Goal: Information Seeking & Learning: Learn about a topic

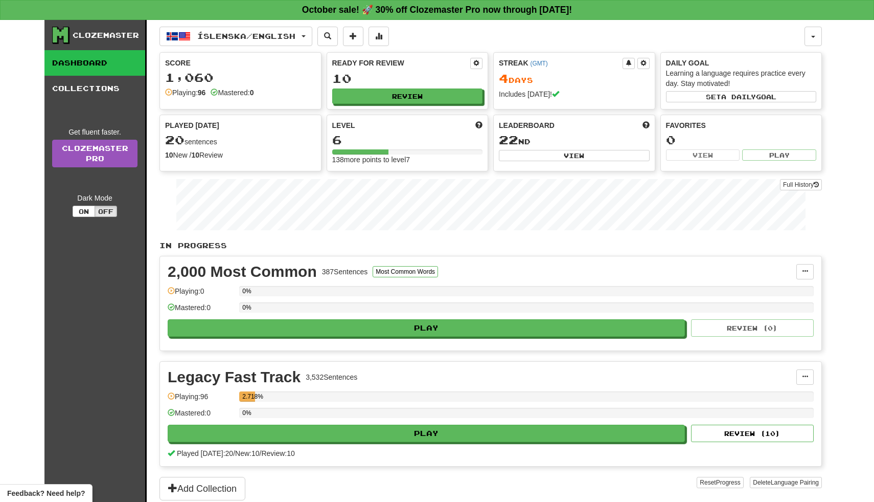
scroll to position [78, 0]
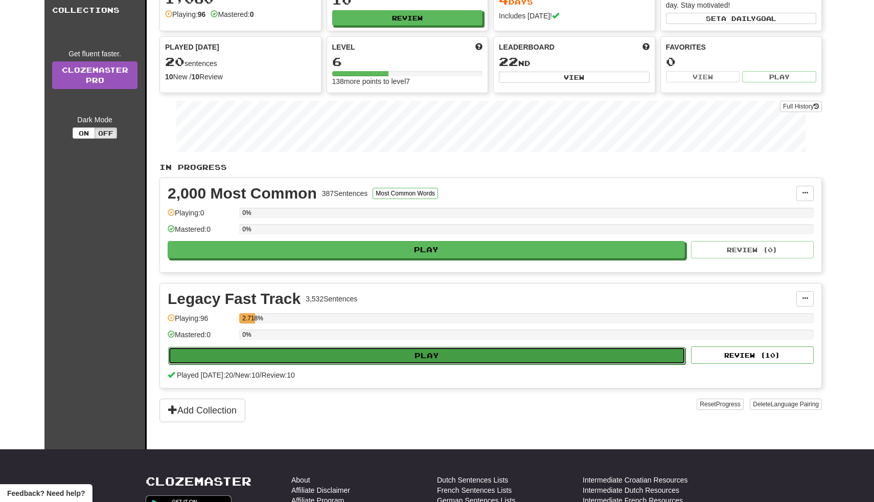
click at [397, 357] on button "Play" at bounding box center [426, 355] width 517 height 17
select select "**"
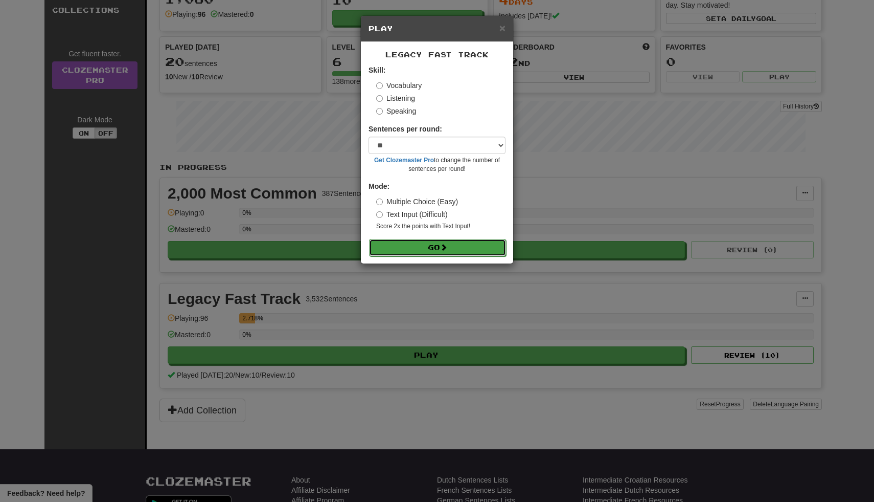
click at [436, 246] on button "Go" at bounding box center [437, 247] width 137 height 17
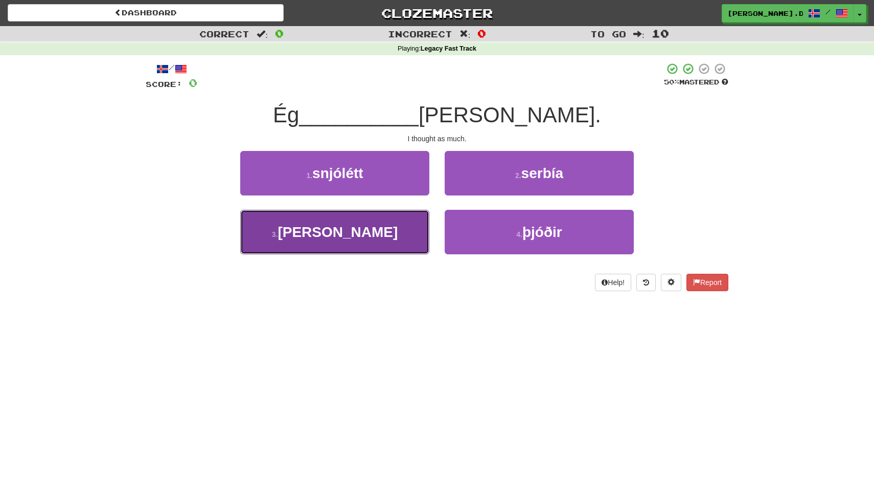
click at [367, 224] on button "3 . hélt" at bounding box center [334, 232] width 189 height 44
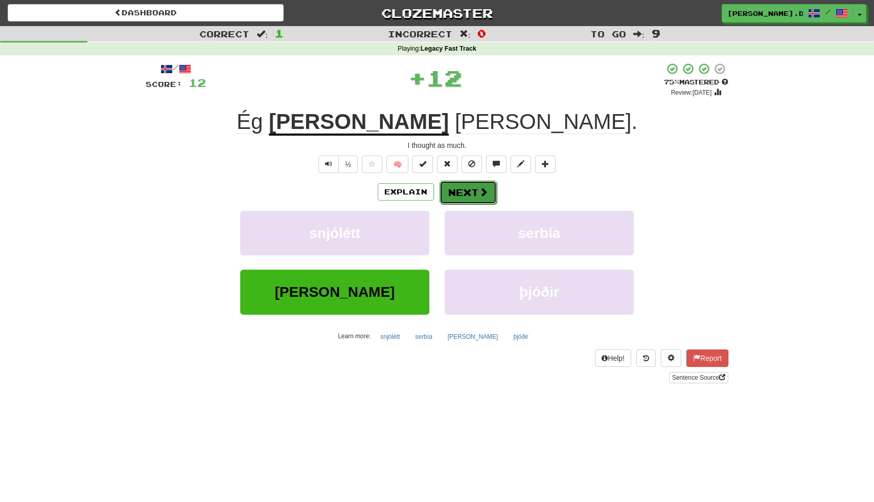
click at [449, 199] on button "Next" at bounding box center [468, 192] width 57 height 24
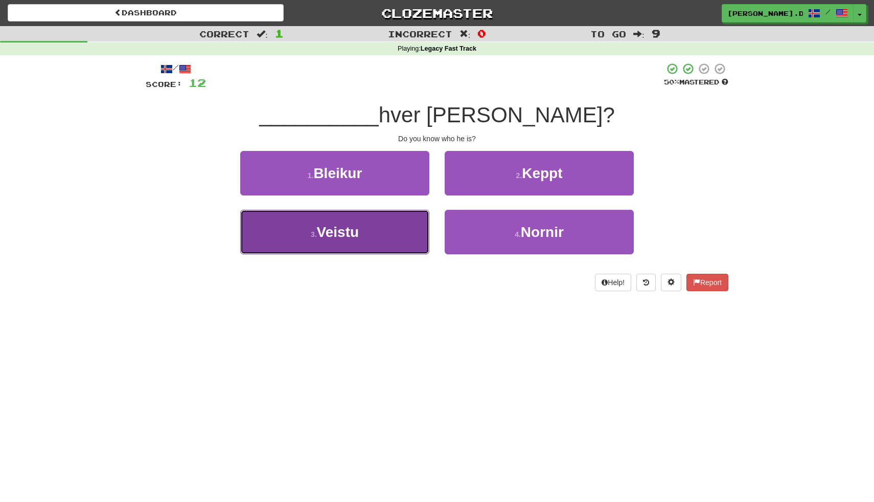
click at [402, 239] on button "3 . Veistu" at bounding box center [334, 232] width 189 height 44
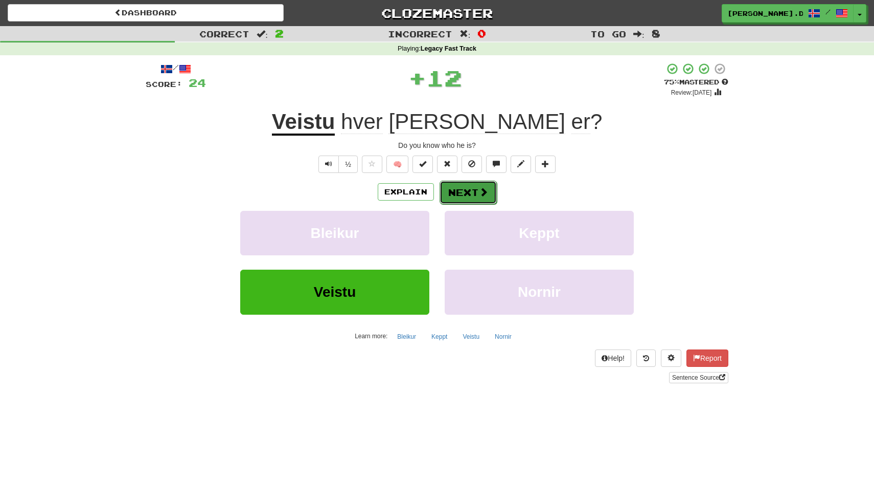
click at [459, 190] on button "Next" at bounding box center [468, 192] width 57 height 24
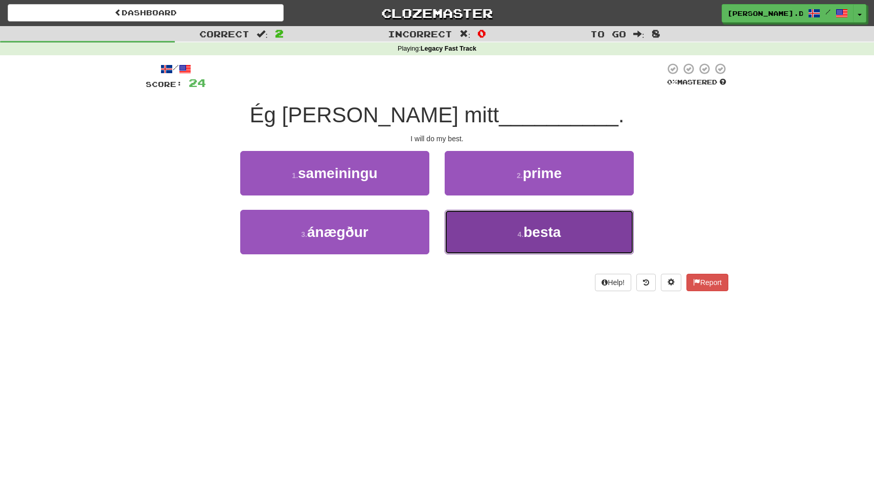
click at [487, 226] on button "4 . besta" at bounding box center [539, 232] width 189 height 44
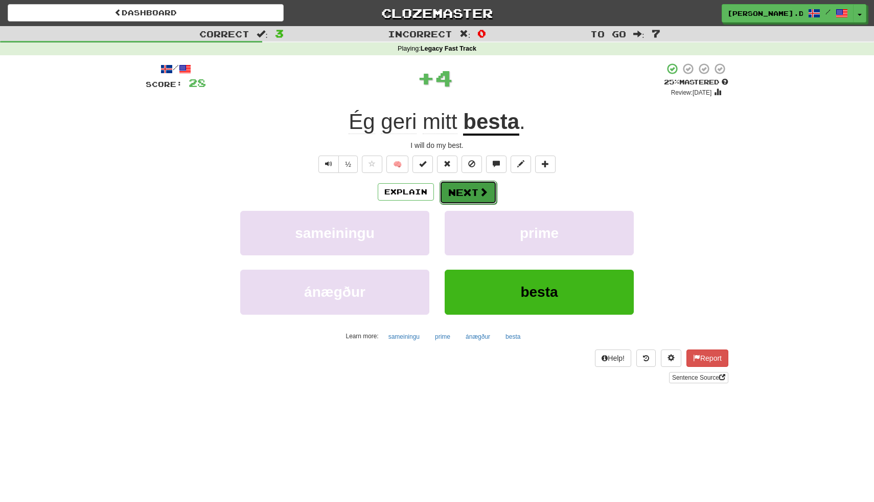
click at [474, 188] on button "Next" at bounding box center [468, 192] width 57 height 24
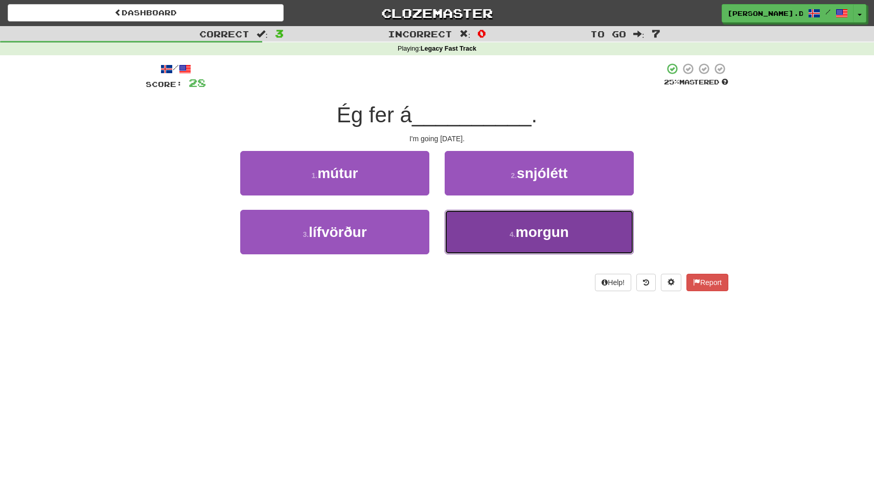
click at [483, 234] on button "4 . morgun" at bounding box center [539, 232] width 189 height 44
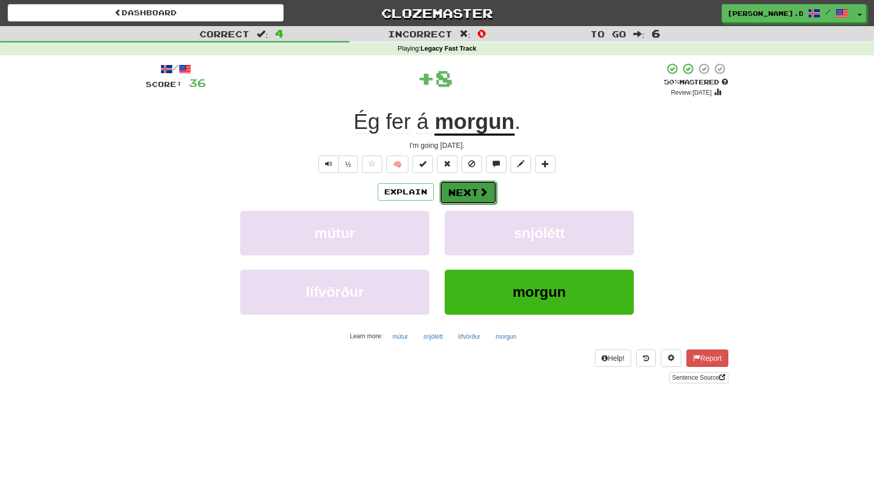
click at [472, 194] on button "Next" at bounding box center [468, 192] width 57 height 24
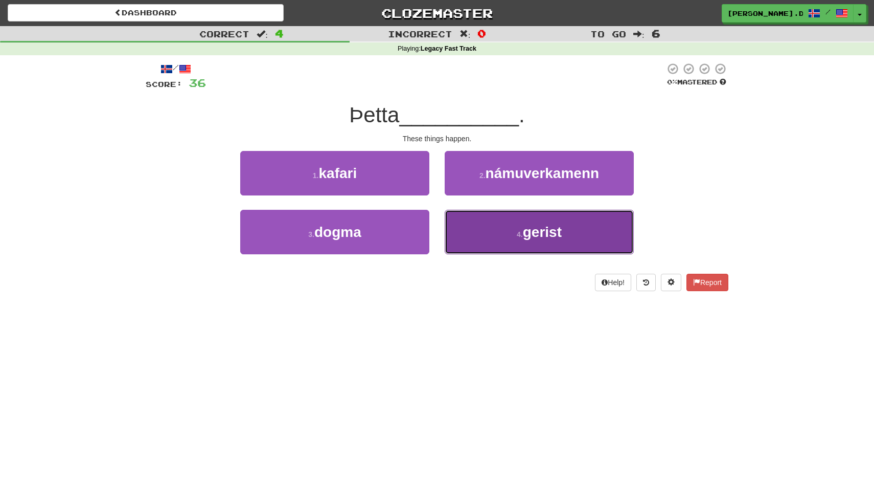
click at [487, 235] on button "4 . gerist" at bounding box center [539, 232] width 189 height 44
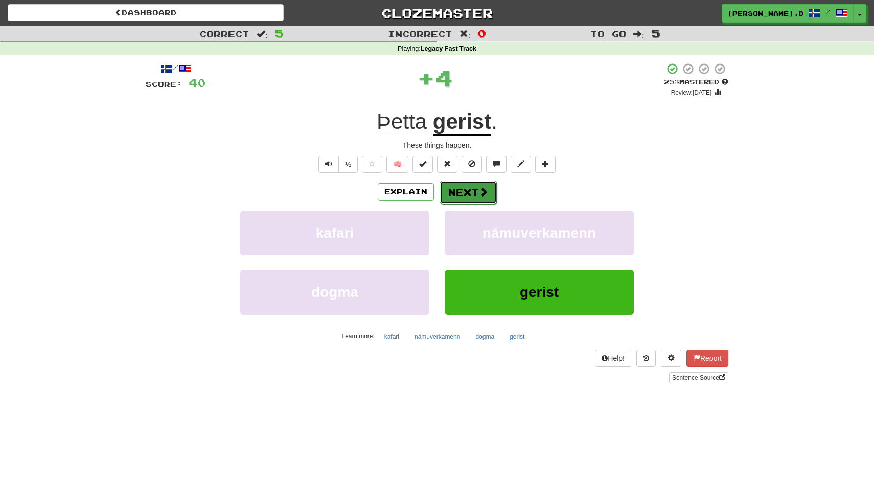
click at [476, 195] on button "Next" at bounding box center [468, 192] width 57 height 24
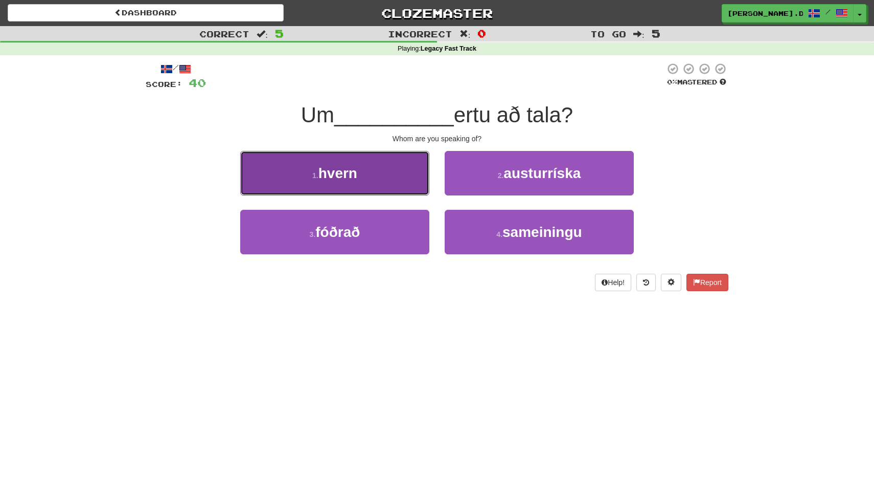
click at [394, 180] on button "1 . hvern" at bounding box center [334, 173] width 189 height 44
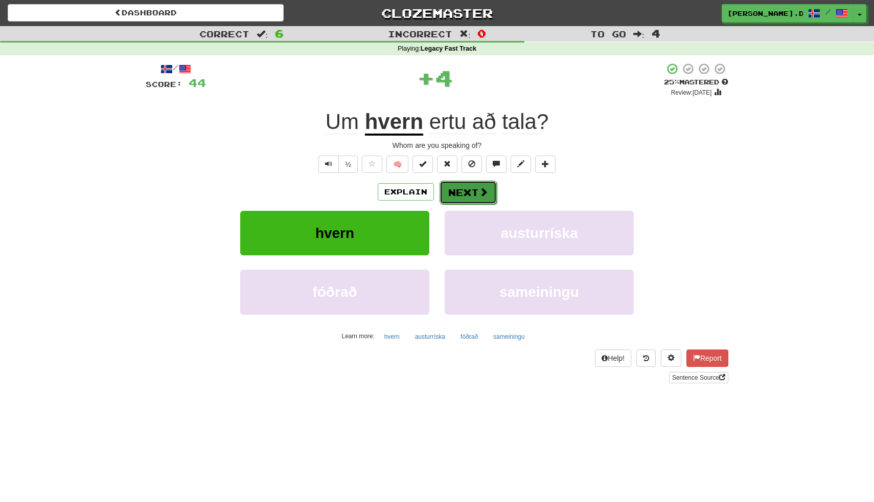
click at [475, 194] on button "Next" at bounding box center [468, 192] width 57 height 24
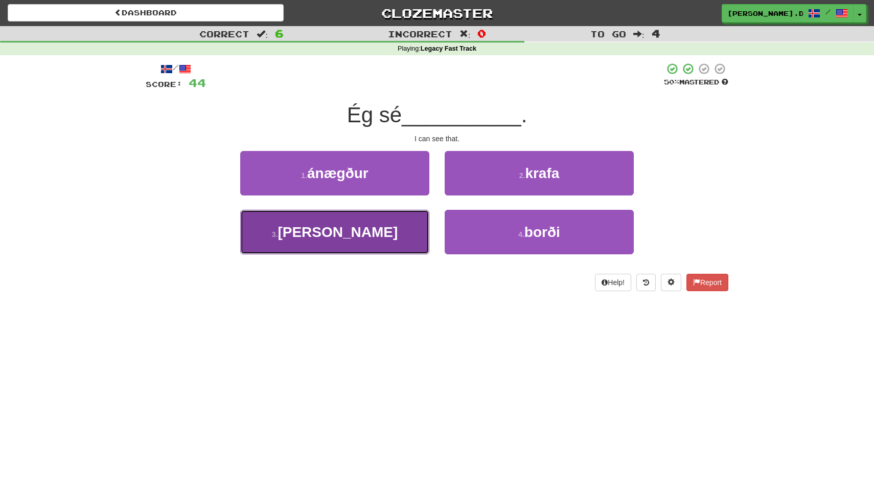
click at [336, 227] on span "það" at bounding box center [338, 232] width 120 height 16
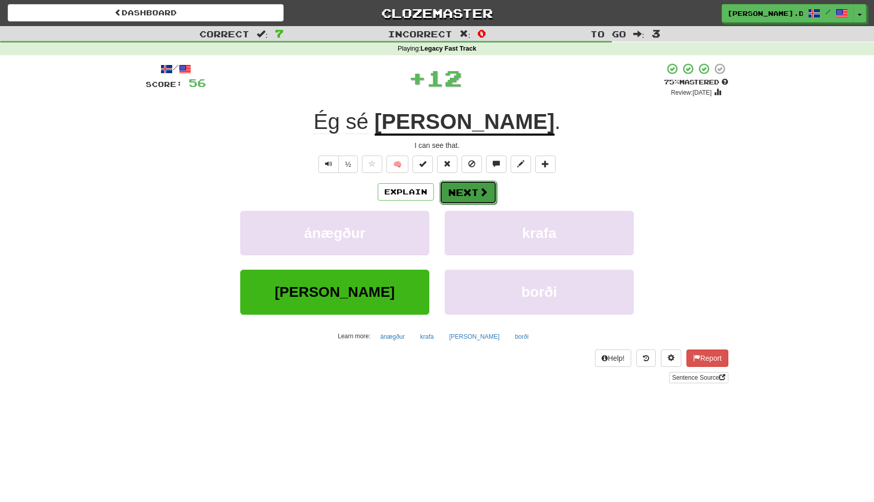
click at [481, 195] on span at bounding box center [483, 191] width 9 height 9
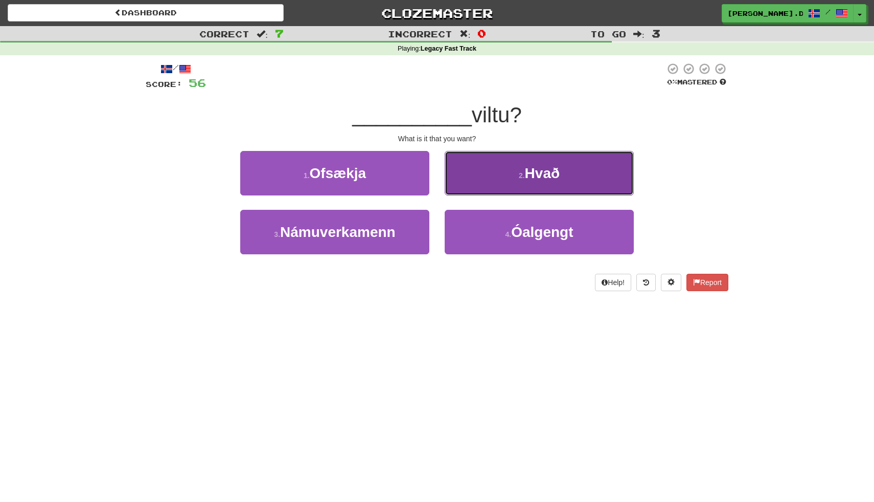
click at [531, 184] on button "2 . Hvað" at bounding box center [539, 173] width 189 height 44
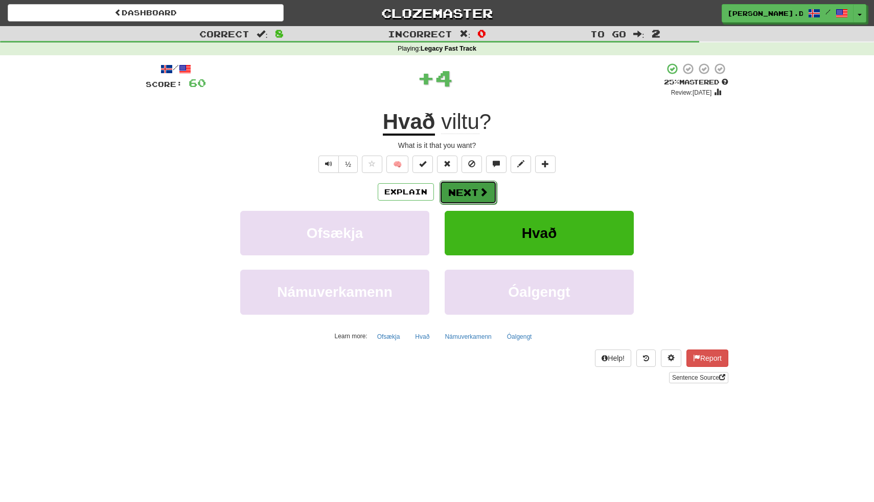
click at [479, 190] on span at bounding box center [483, 191] width 9 height 9
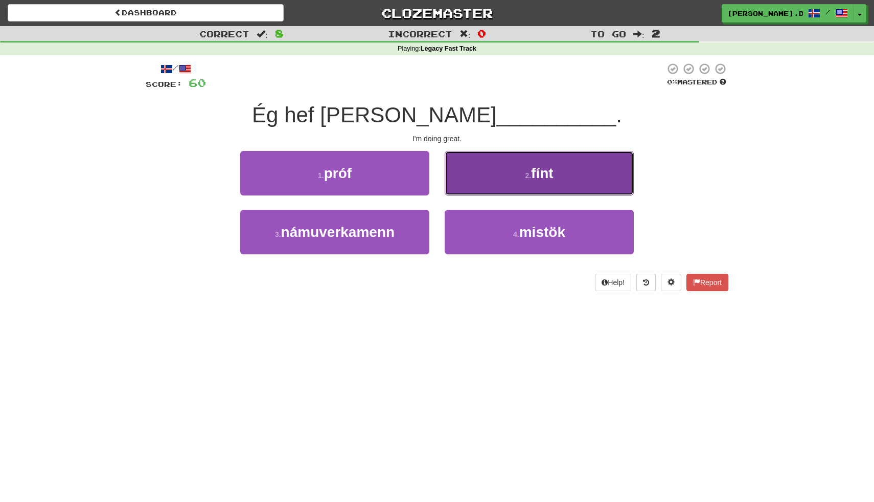
click at [475, 179] on button "2 . fínt" at bounding box center [539, 173] width 189 height 44
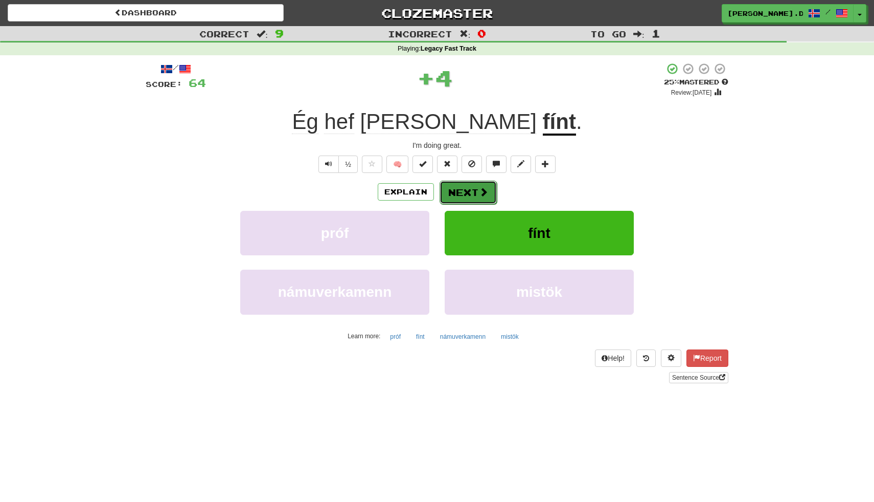
click at [457, 200] on button "Next" at bounding box center [468, 192] width 57 height 24
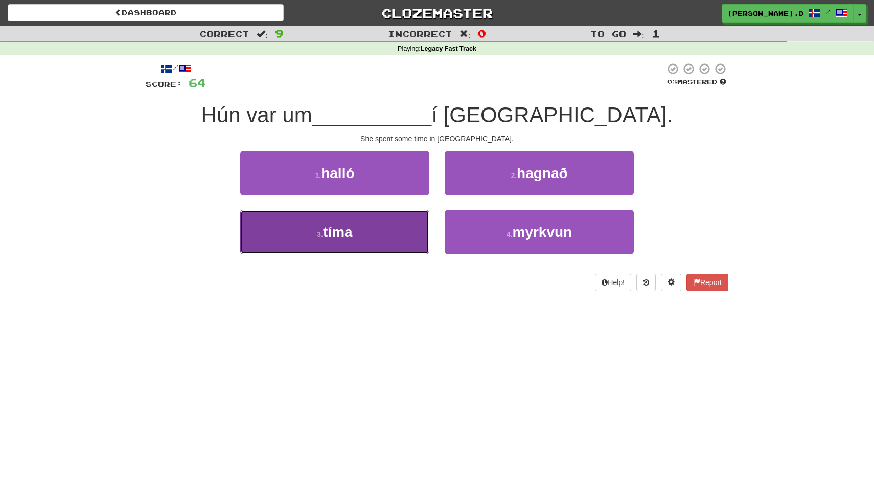
click at [395, 238] on button "3 . tíma" at bounding box center [334, 232] width 189 height 44
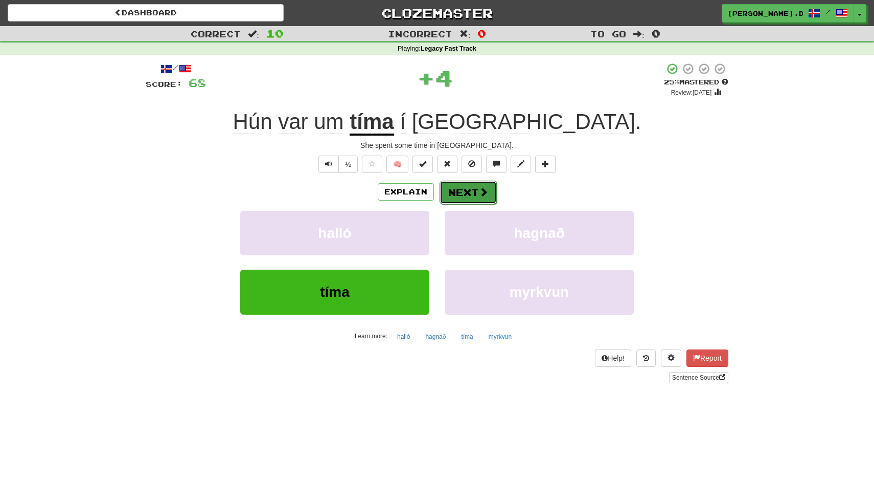
click at [467, 194] on button "Next" at bounding box center [468, 192] width 57 height 24
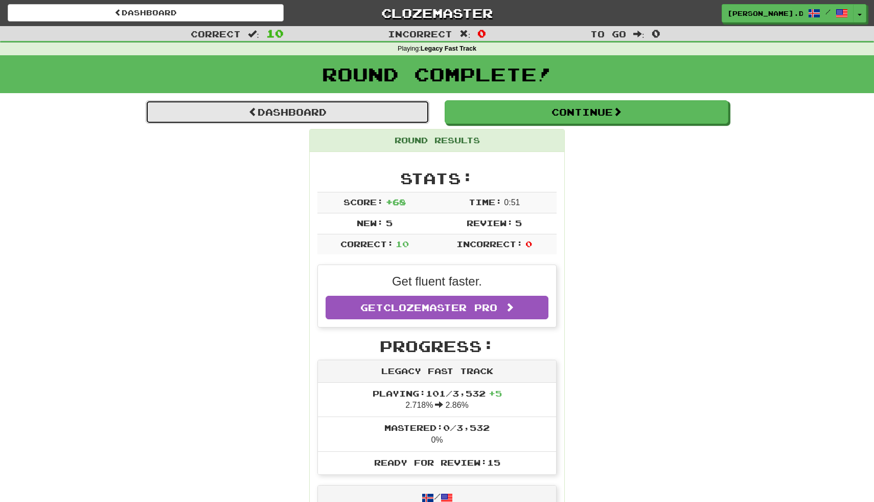
click at [400, 112] on link "Dashboard" at bounding box center [288, 112] width 284 height 24
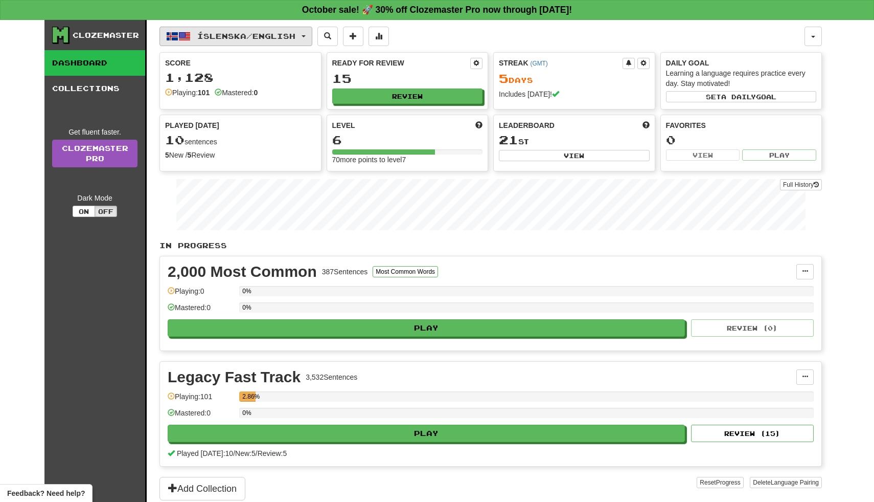
click at [308, 35] on button "Íslenska / English" at bounding box center [236, 36] width 153 height 19
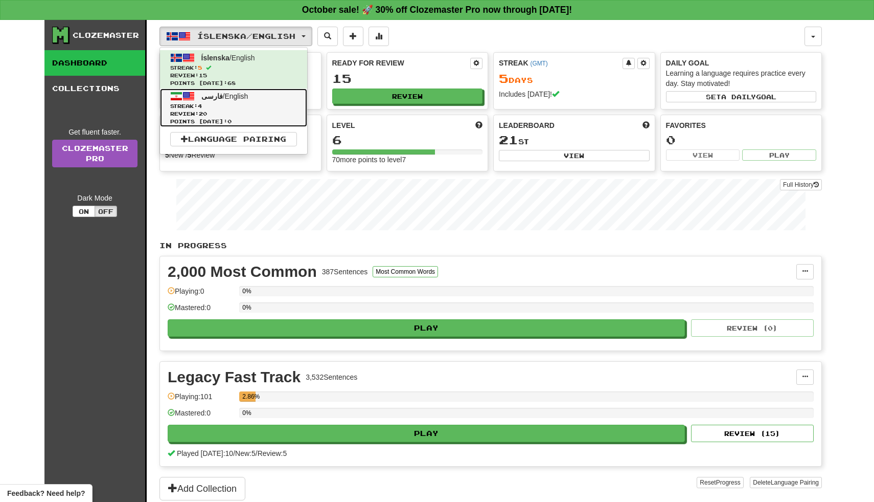
click at [271, 99] on link "فارسی / English Streak: 4 Review: 20 Points today: 0" at bounding box center [233, 107] width 147 height 38
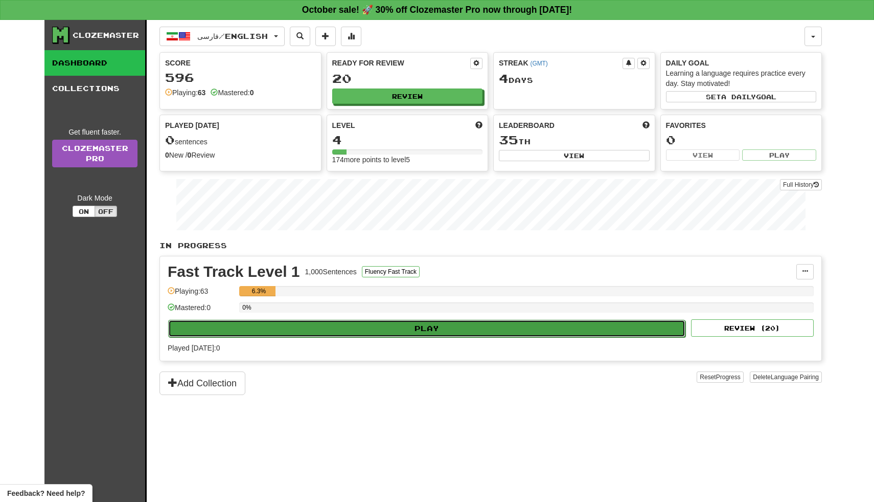
click at [547, 330] on button "Play" at bounding box center [426, 328] width 517 height 17
select select "**"
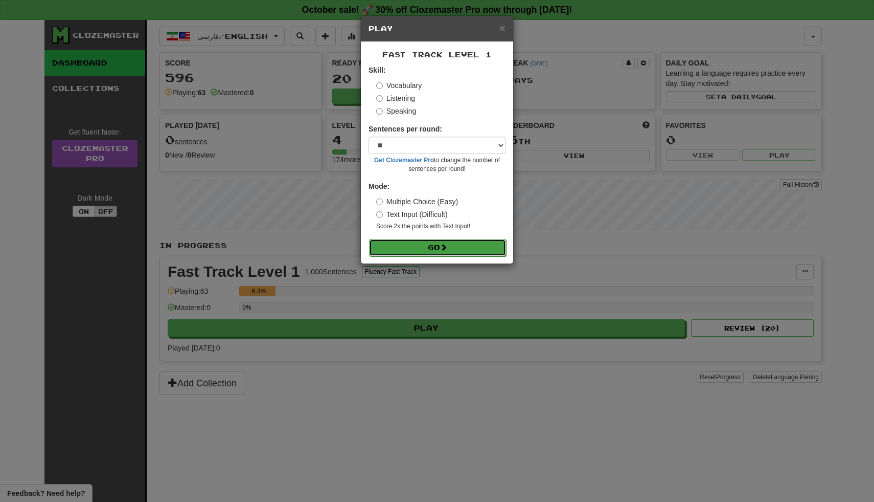
click at [457, 249] on button "Go" at bounding box center [437, 247] width 137 height 17
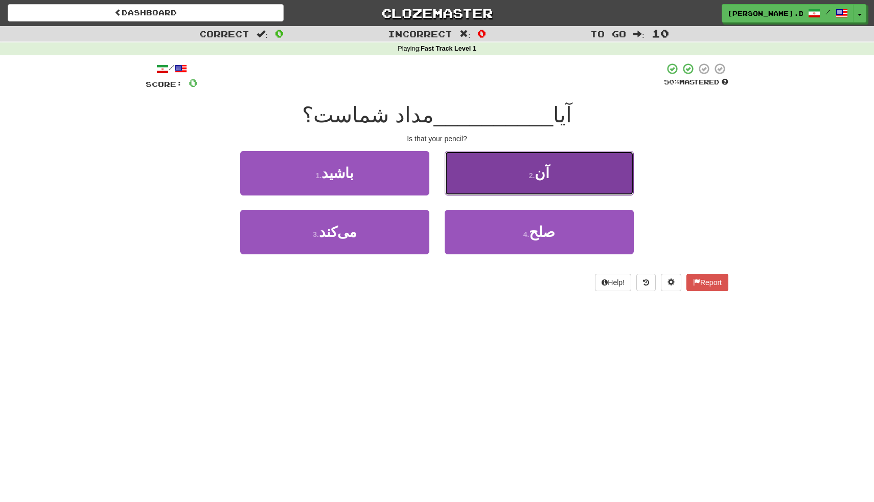
click at [534, 174] on small "2 ." at bounding box center [532, 175] width 6 height 8
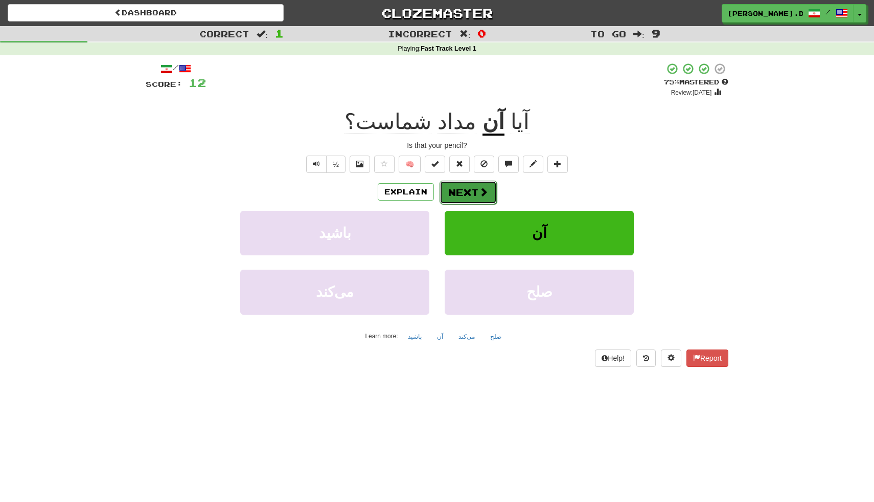
click at [468, 193] on button "Next" at bounding box center [468, 192] width 57 height 24
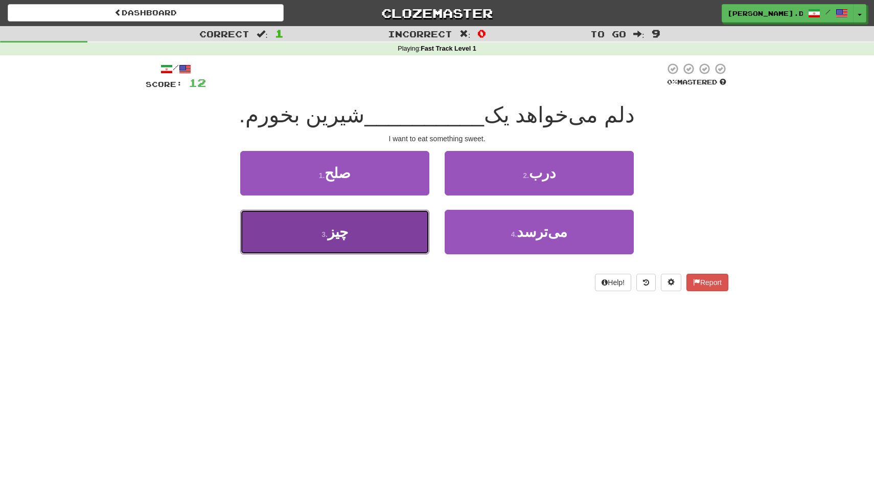
click at [403, 240] on button "3 . چیز" at bounding box center [334, 232] width 189 height 44
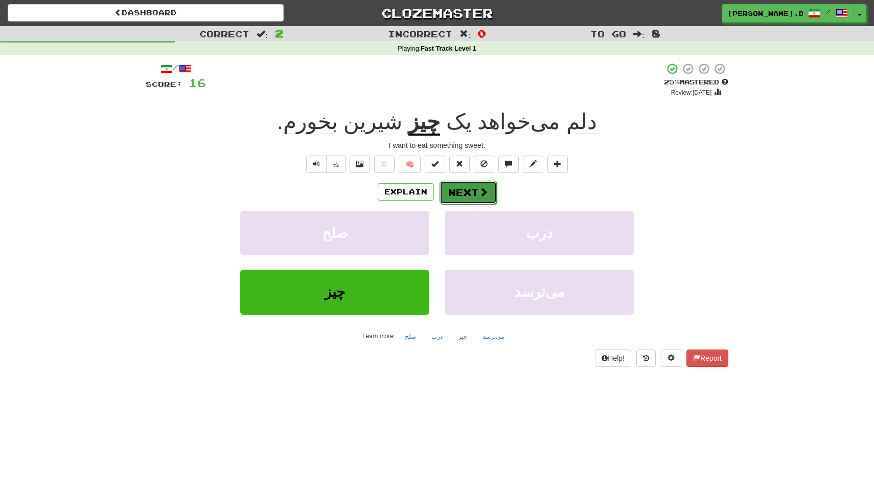
click at [480, 195] on span at bounding box center [483, 191] width 9 height 9
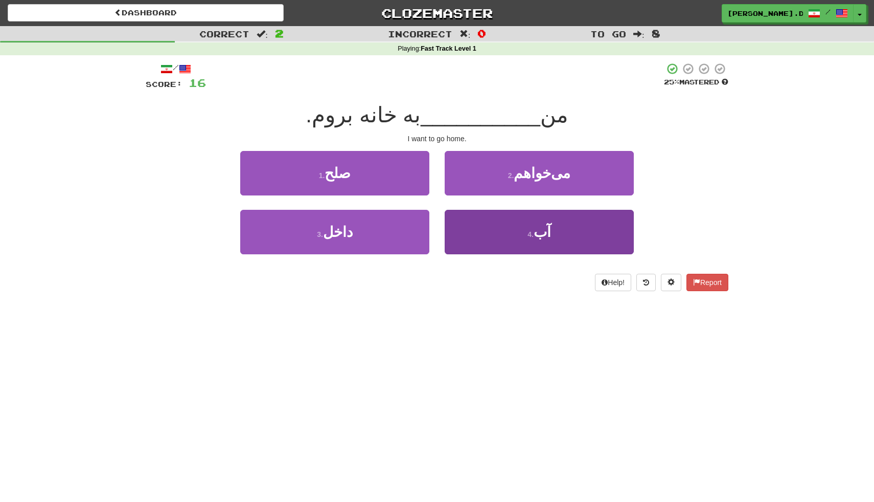
scroll to position [1, 0]
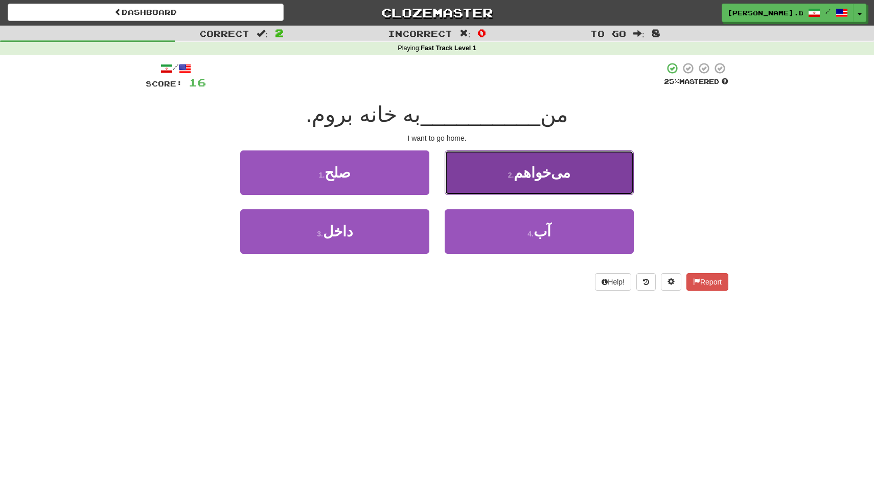
click at [497, 184] on button "2 . می‌خواهم" at bounding box center [539, 172] width 189 height 44
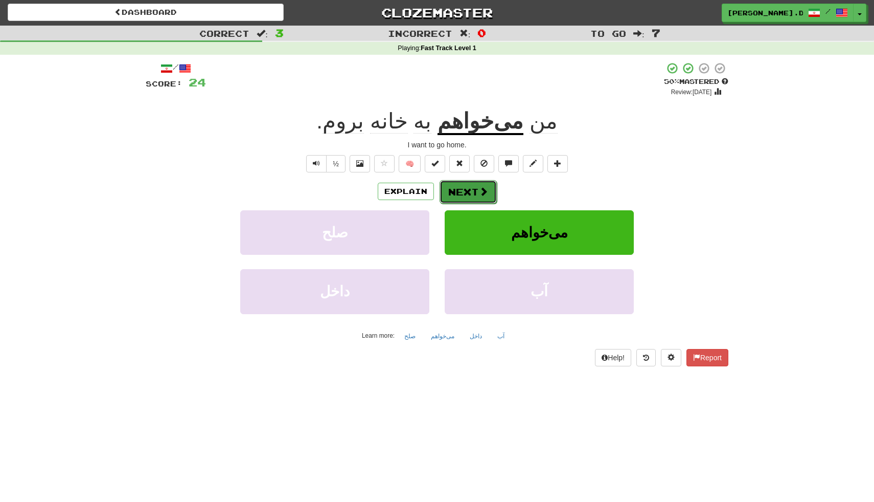
click at [464, 195] on button "Next" at bounding box center [468, 192] width 57 height 24
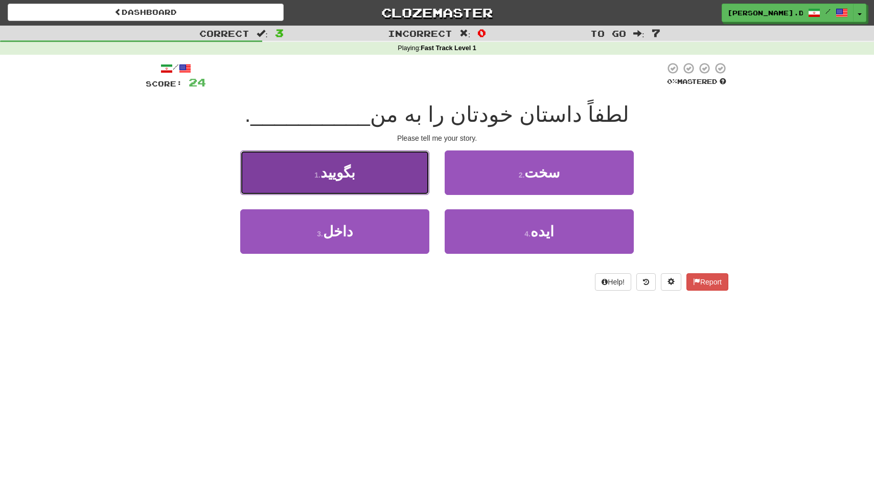
click at [389, 174] on button "1 . بگویید" at bounding box center [334, 172] width 189 height 44
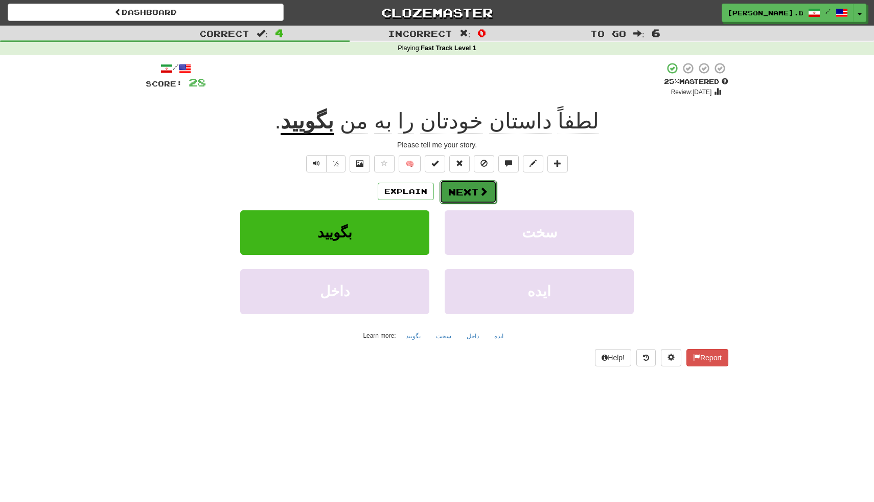
click at [475, 188] on button "Next" at bounding box center [468, 192] width 57 height 24
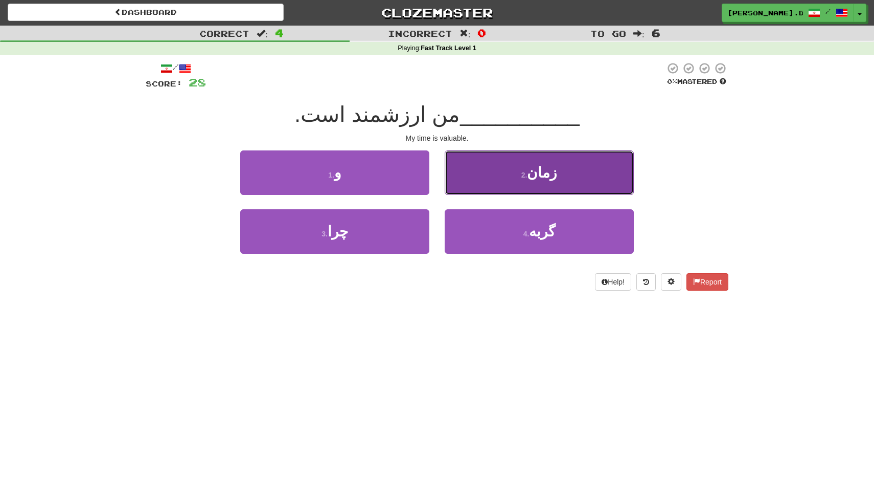
click at [506, 183] on button "2 . زمان" at bounding box center [539, 172] width 189 height 44
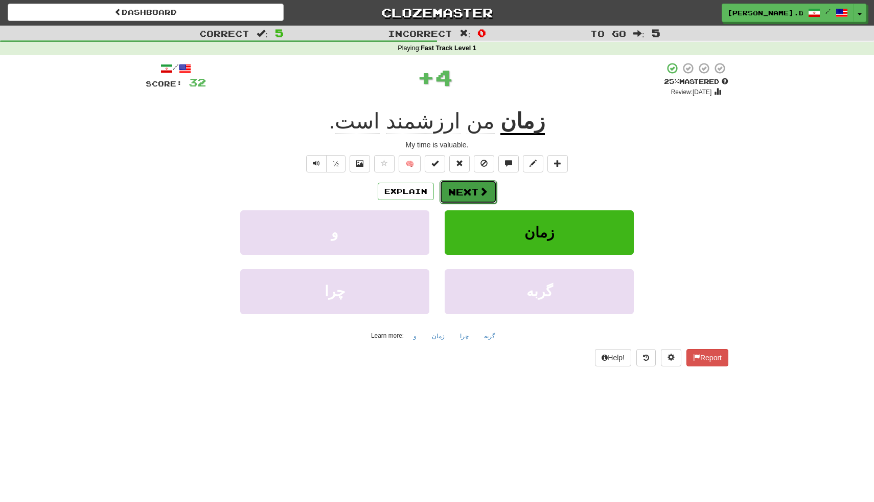
click at [457, 196] on button "Next" at bounding box center [468, 192] width 57 height 24
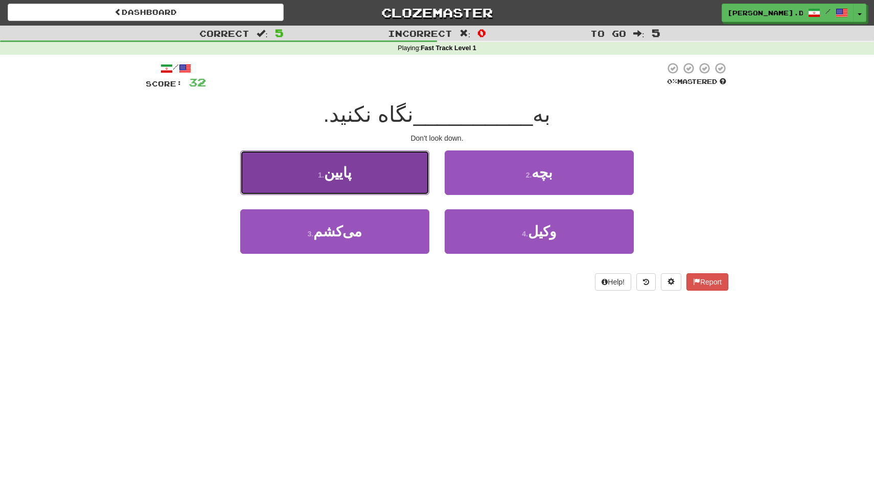
click at [400, 168] on button "1 . پایین" at bounding box center [334, 172] width 189 height 44
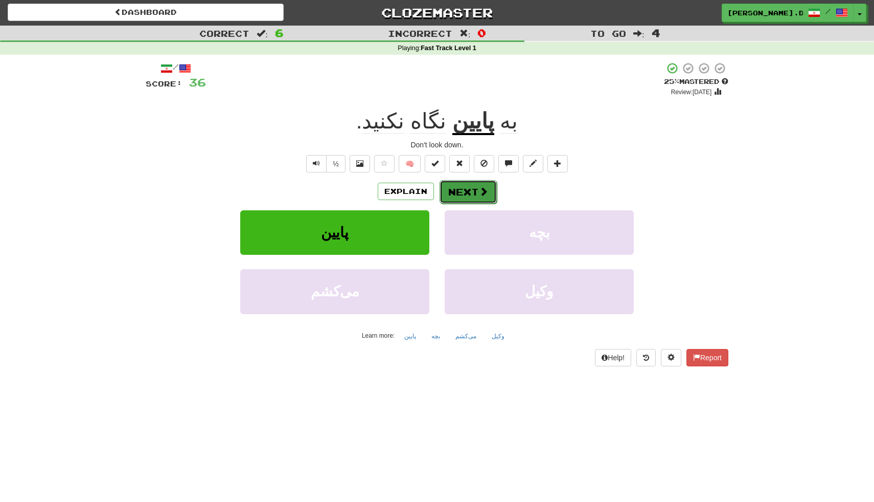
click at [481, 191] on span at bounding box center [483, 191] width 9 height 9
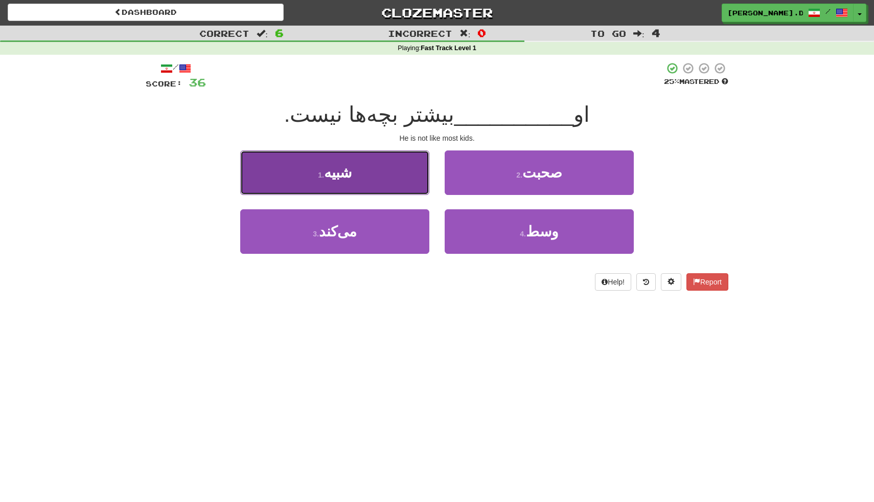
click at [382, 178] on button "1 . شبیه" at bounding box center [334, 172] width 189 height 44
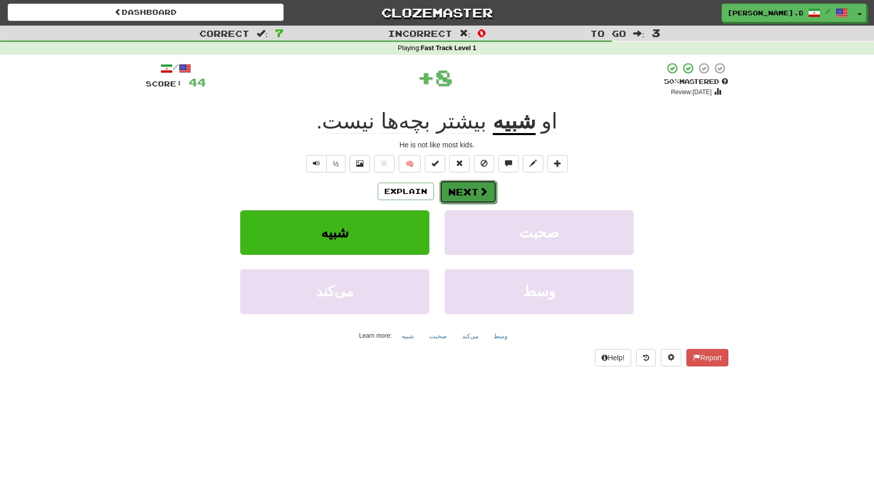
click at [477, 196] on button "Next" at bounding box center [468, 192] width 57 height 24
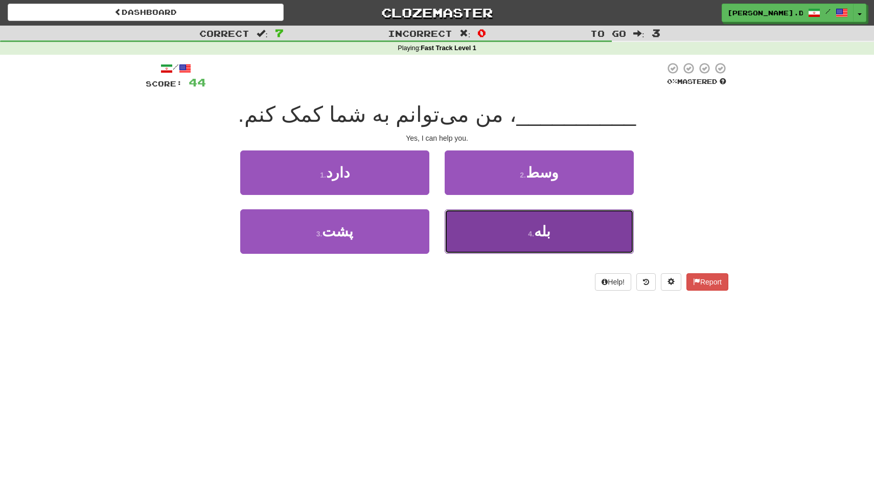
click at [481, 220] on button "4 . بله" at bounding box center [539, 231] width 189 height 44
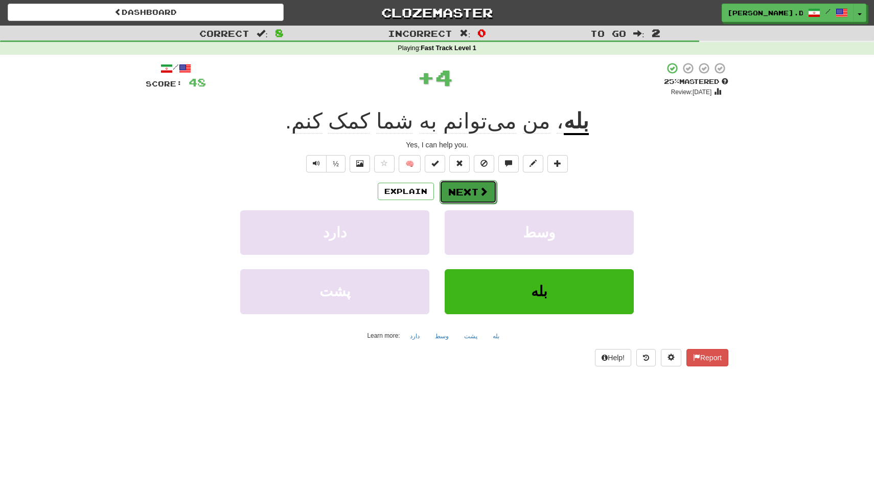
click at [458, 193] on button "Next" at bounding box center [468, 192] width 57 height 24
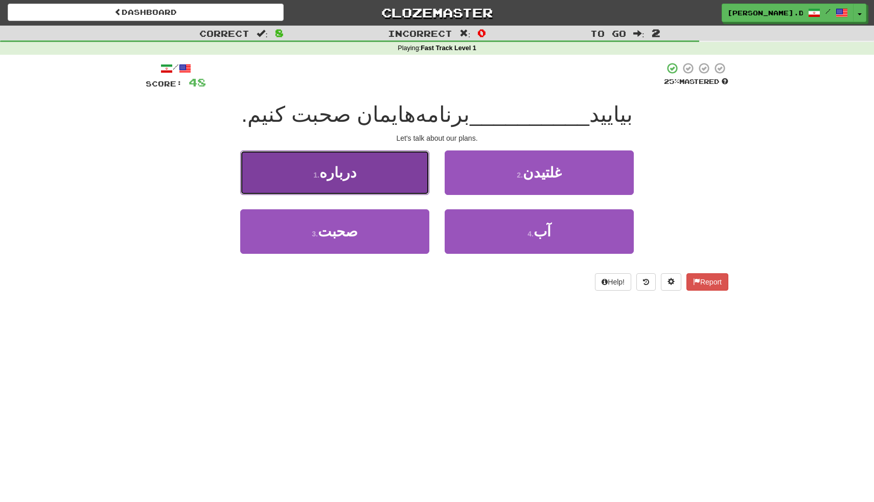
click at [415, 184] on button "1 . درباره" at bounding box center [334, 172] width 189 height 44
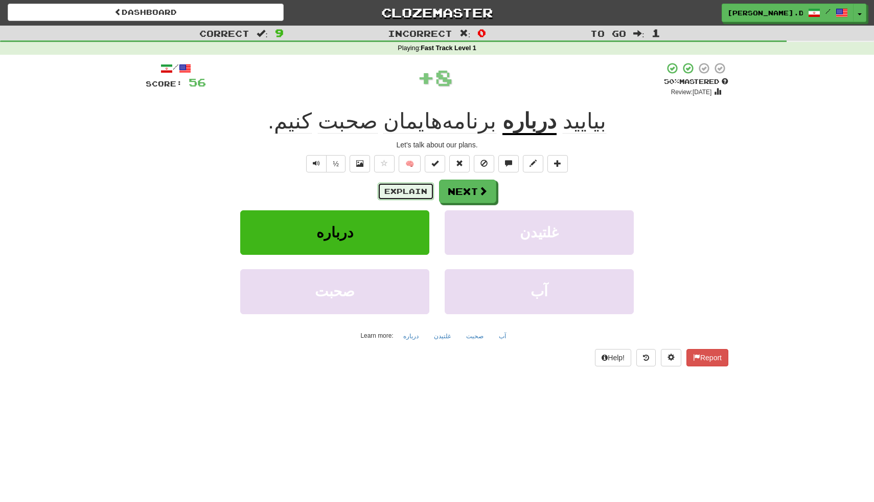
click at [424, 190] on button "Explain" at bounding box center [406, 191] width 56 height 17
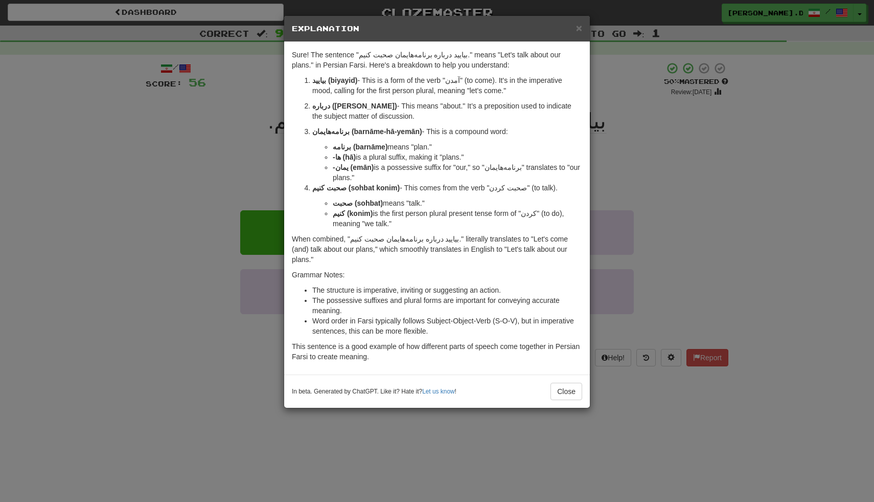
click at [663, 145] on div "× Explanation Sure! The sentence "بیایید درباره برنامه‌هایمان صحبت کنیم." means…" at bounding box center [437, 251] width 874 height 502
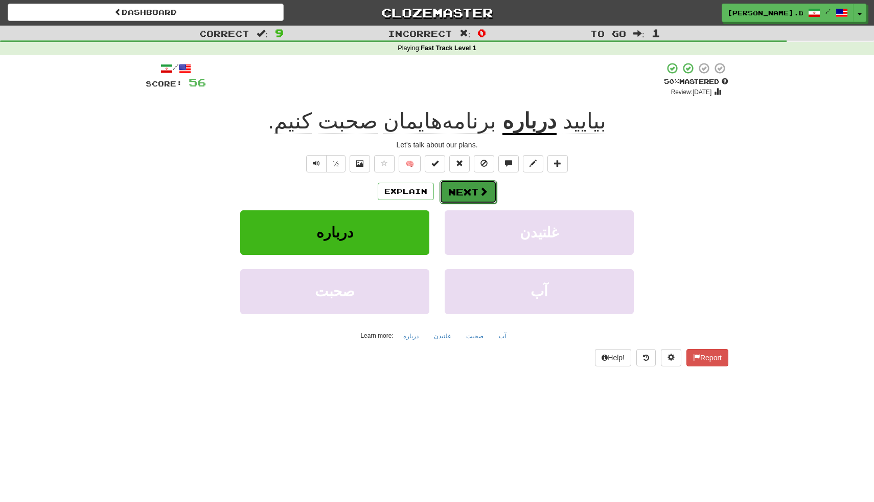
click at [477, 196] on button "Next" at bounding box center [468, 192] width 57 height 24
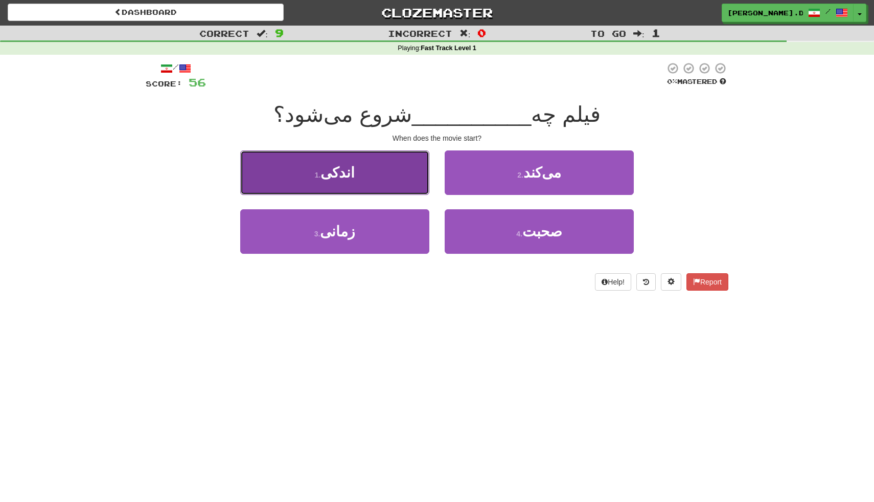
click at [389, 183] on button "1 . اندکی" at bounding box center [334, 172] width 189 height 44
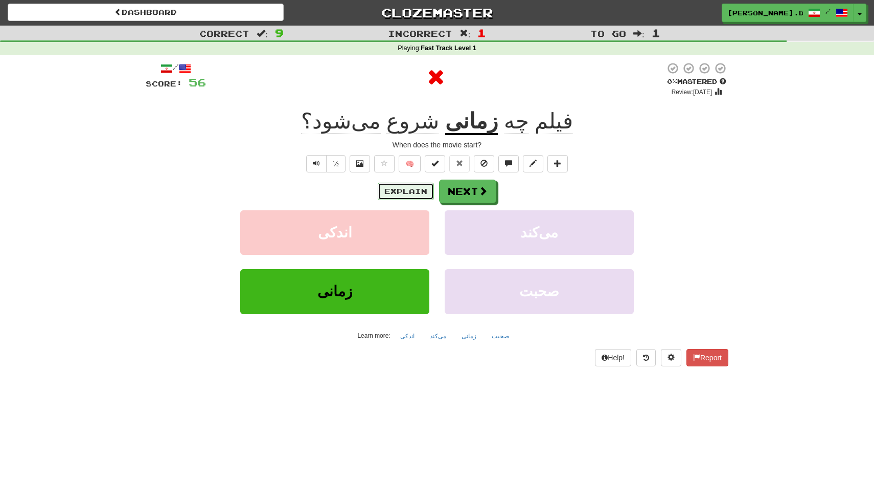
click at [422, 195] on button "Explain" at bounding box center [406, 191] width 56 height 17
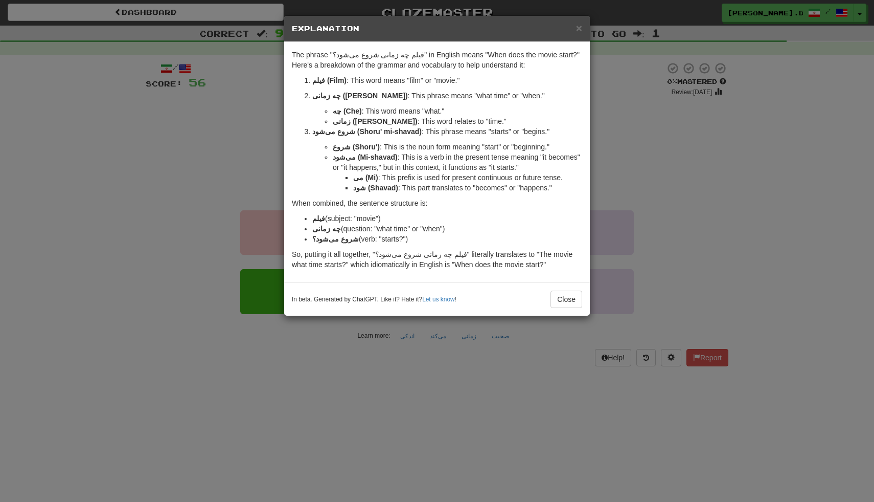
click at [620, 150] on div "× Explanation The phrase "فیلم چه زمانی شروع می‌شود؟" in English means "When do…" at bounding box center [437, 251] width 874 height 502
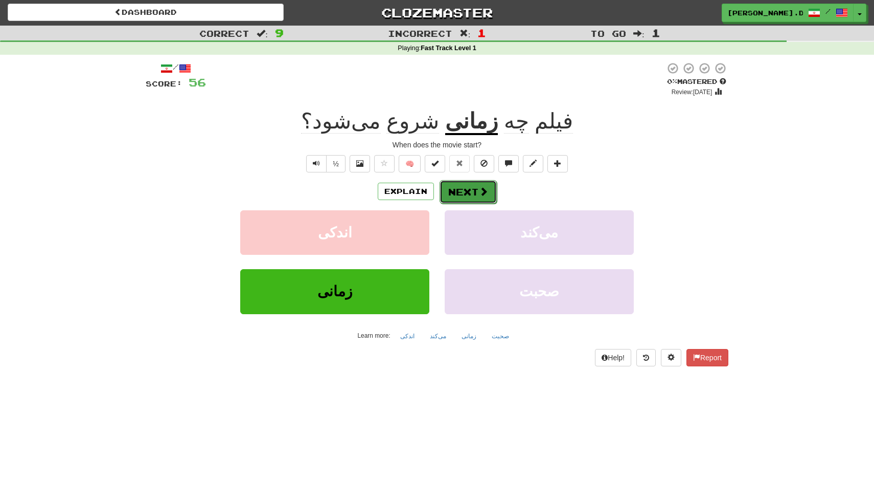
click at [469, 191] on button "Next" at bounding box center [468, 192] width 57 height 24
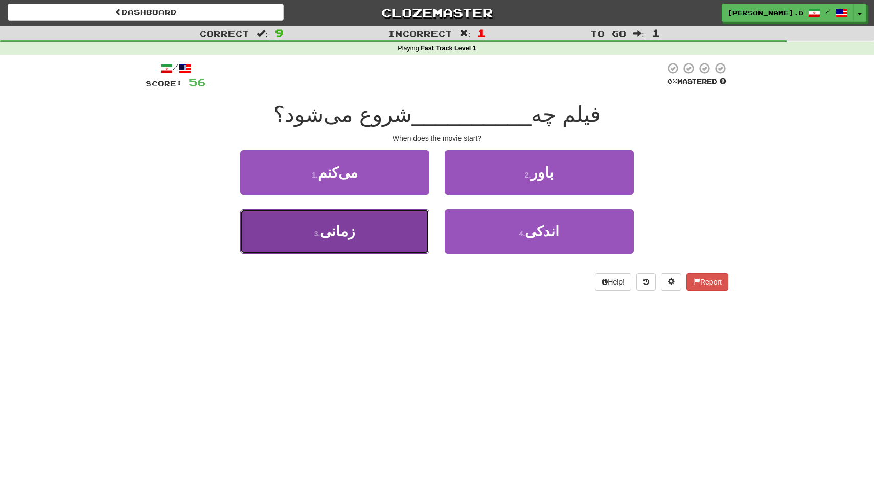
click at [400, 241] on button "3 . زمانی" at bounding box center [334, 231] width 189 height 44
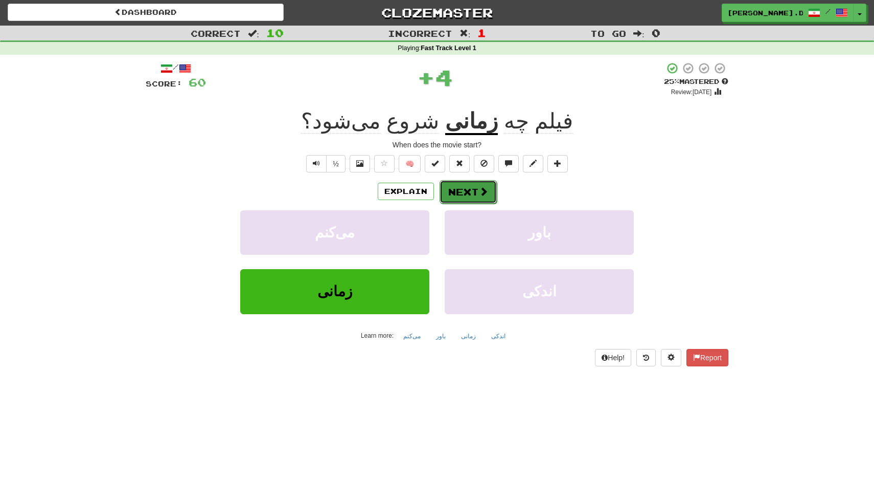
click at [479, 188] on span at bounding box center [483, 191] width 9 height 9
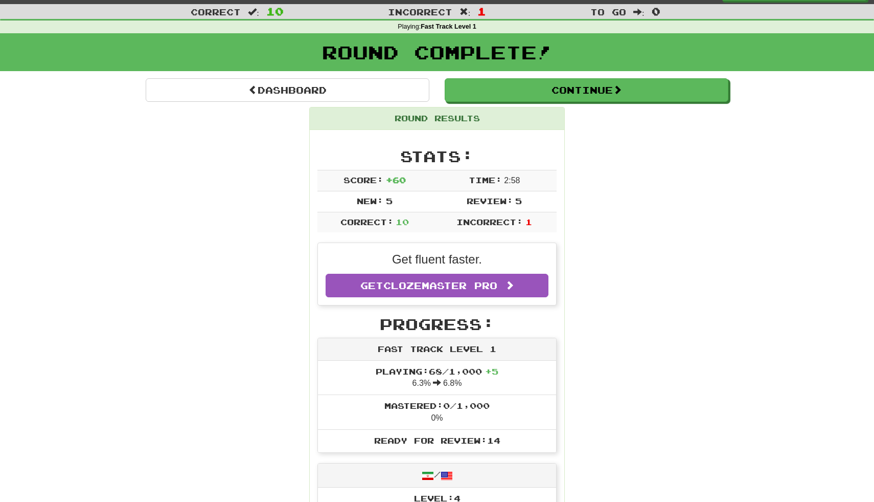
scroll to position [0, 0]
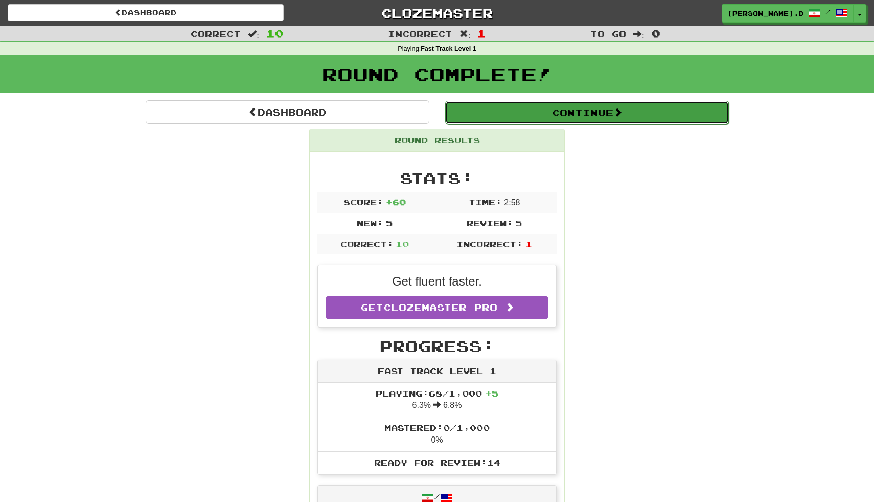
click at [621, 115] on span at bounding box center [617, 111] width 9 height 9
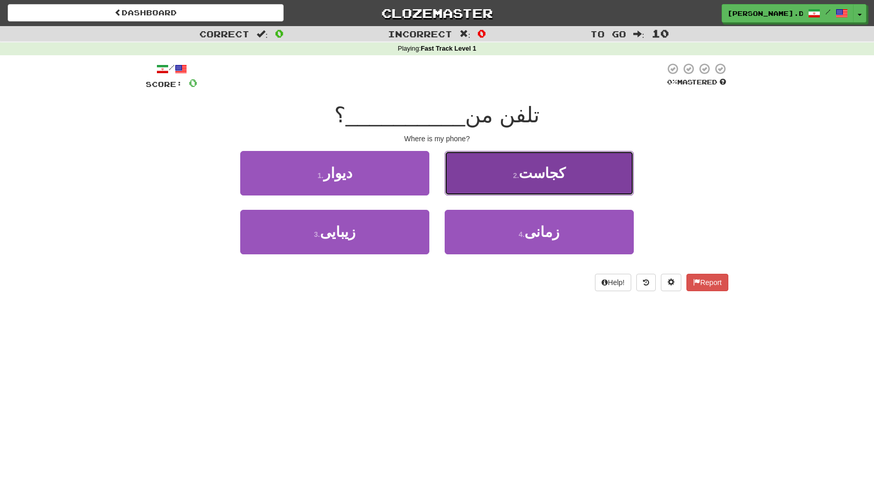
click at [577, 173] on button "2 . کجاست" at bounding box center [539, 173] width 189 height 44
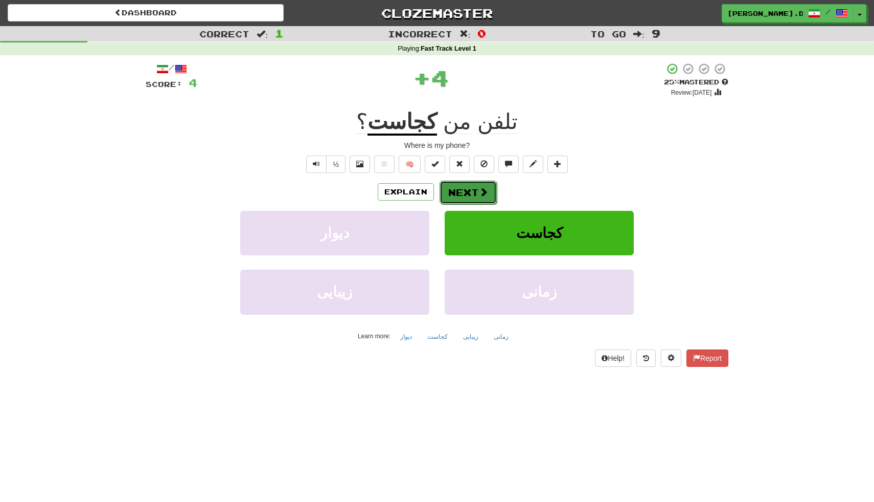
click at [453, 192] on button "Next" at bounding box center [468, 192] width 57 height 24
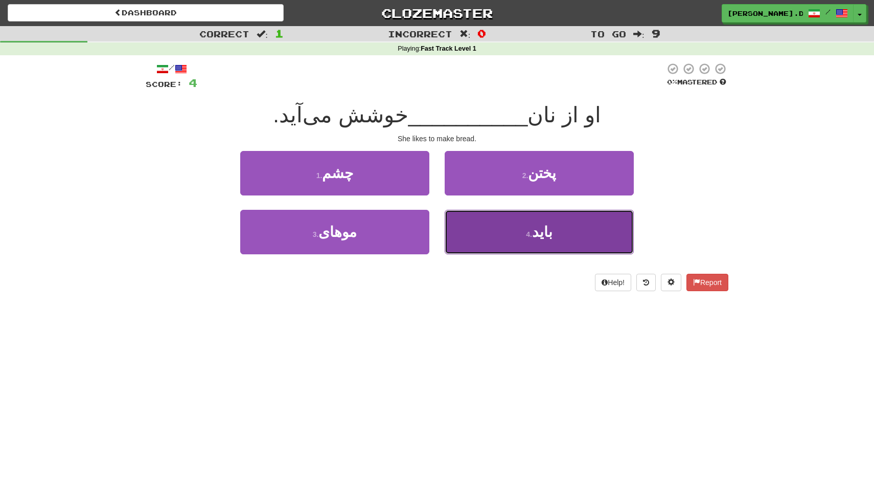
click at [483, 232] on button "4 . باید" at bounding box center [539, 232] width 189 height 44
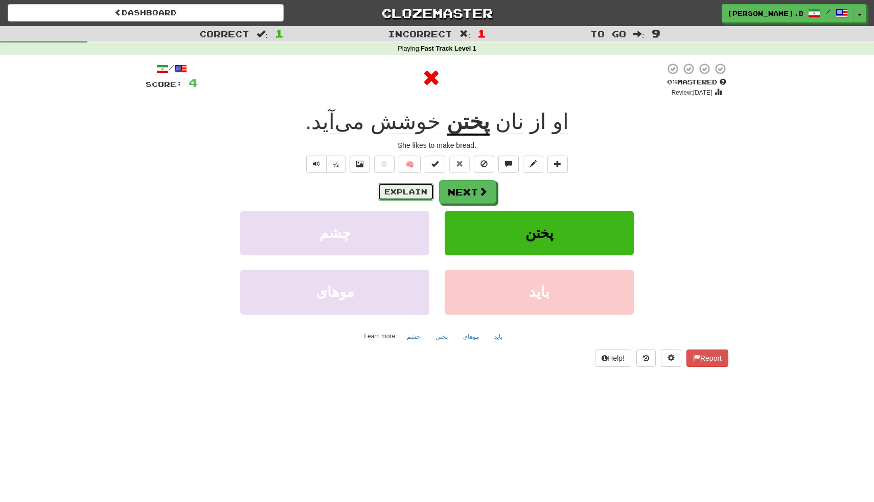
click at [421, 192] on button "Explain" at bounding box center [406, 191] width 56 height 17
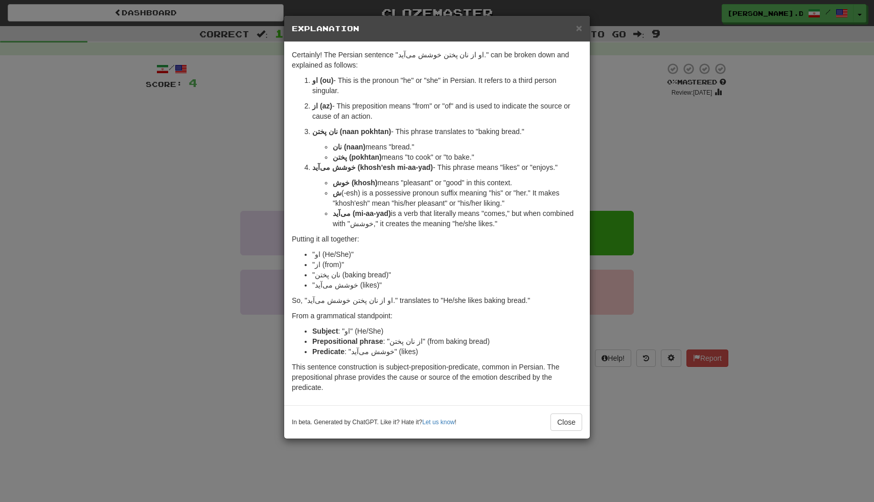
click at [664, 181] on div "× Explanation Certainly! The Persian sentence "او از نان پختن خوشش می‌آید." can…" at bounding box center [437, 251] width 874 height 502
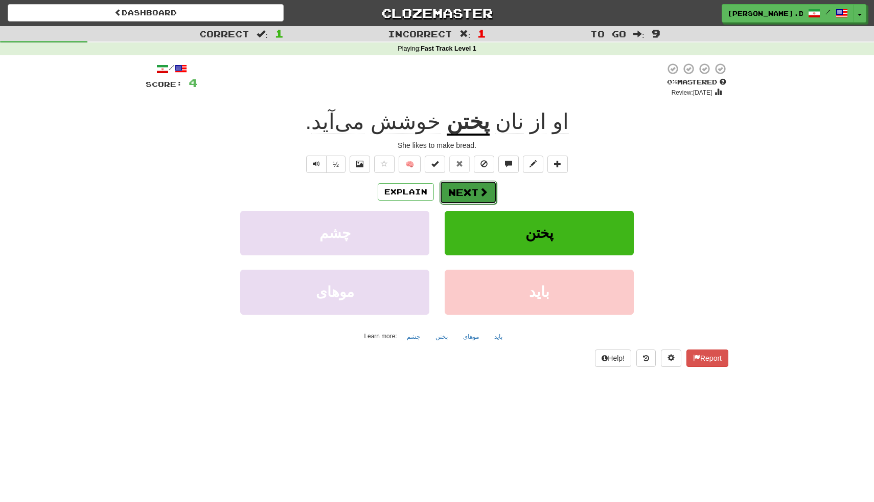
click at [465, 195] on button "Next" at bounding box center [468, 192] width 57 height 24
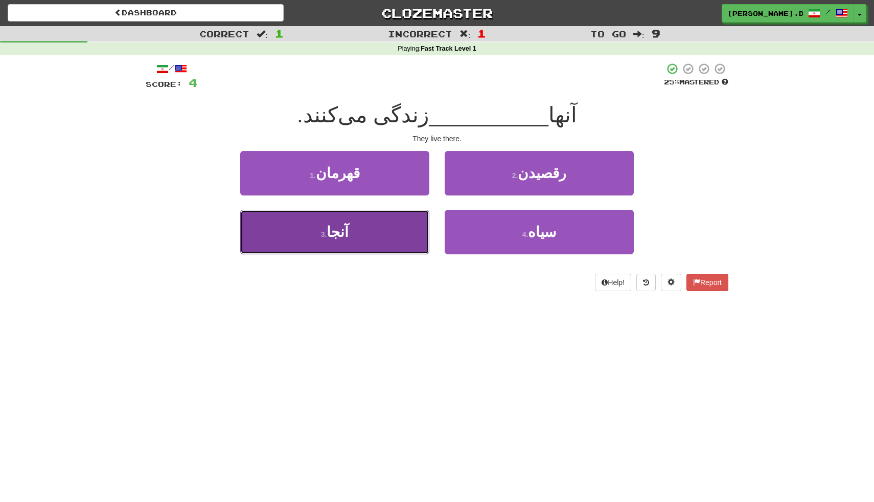
click at [400, 228] on button "3 . آنجا" at bounding box center [334, 232] width 189 height 44
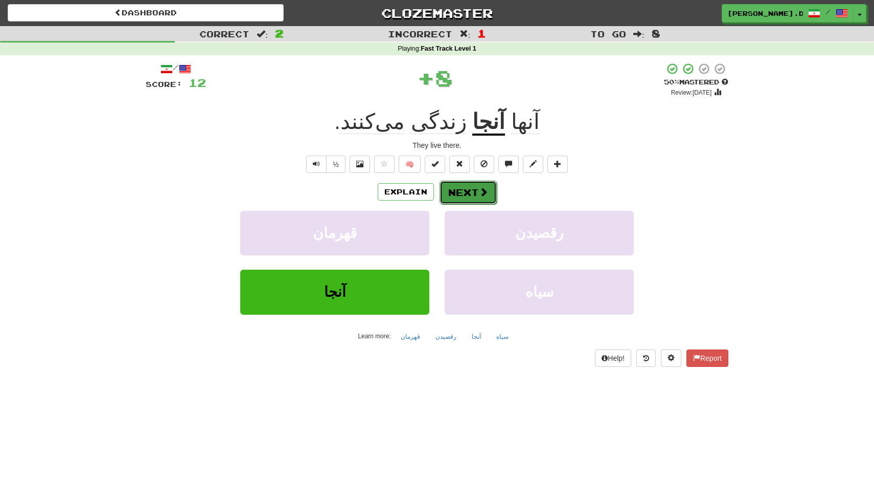
click at [465, 198] on button "Next" at bounding box center [468, 192] width 57 height 24
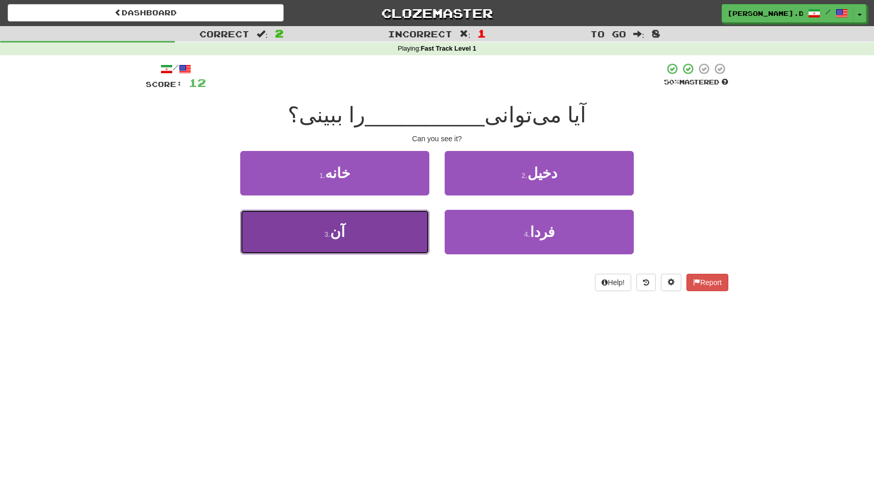
click at [404, 240] on button "3 . آن" at bounding box center [334, 232] width 189 height 44
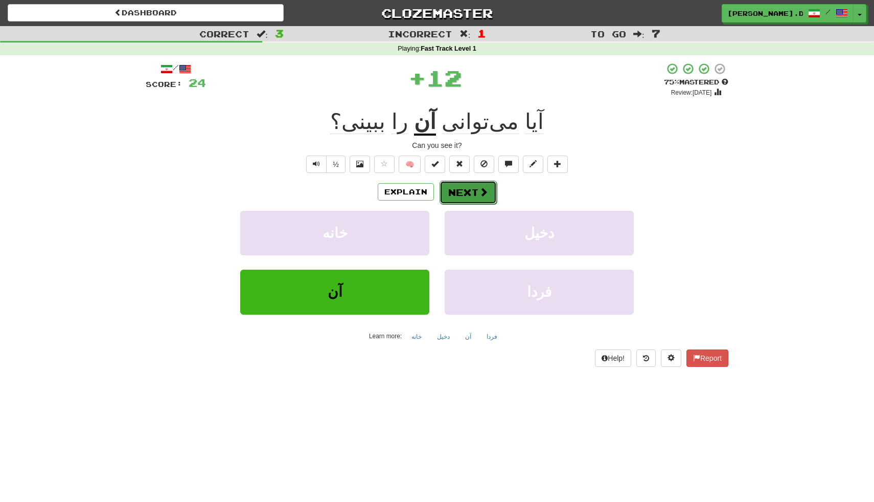
click at [480, 191] on span at bounding box center [483, 191] width 9 height 9
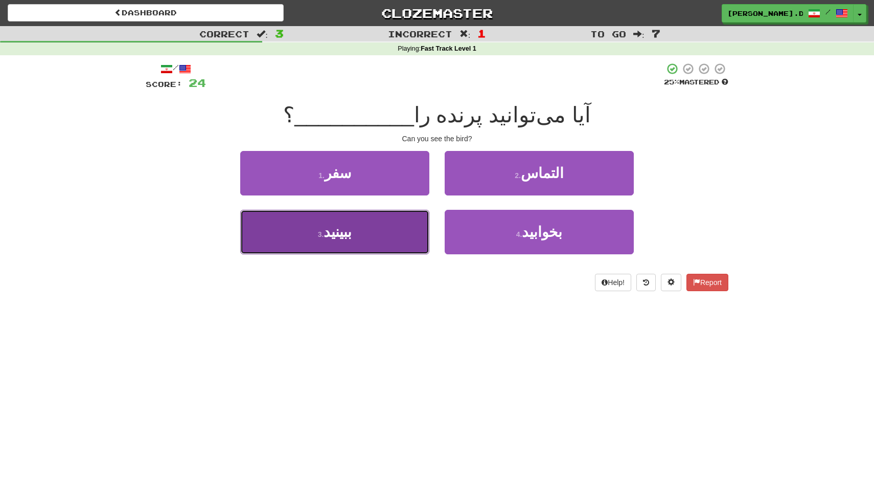
click at [390, 229] on button "3 . ببینید" at bounding box center [334, 232] width 189 height 44
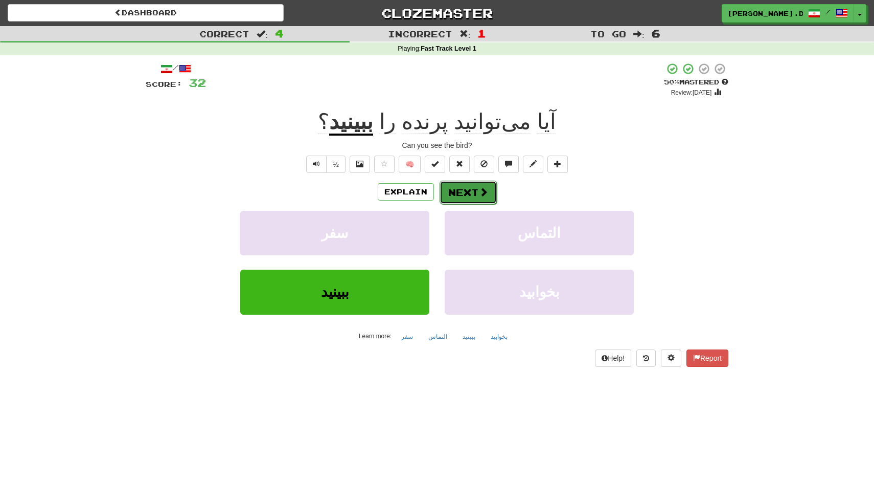
click at [462, 196] on button "Next" at bounding box center [468, 192] width 57 height 24
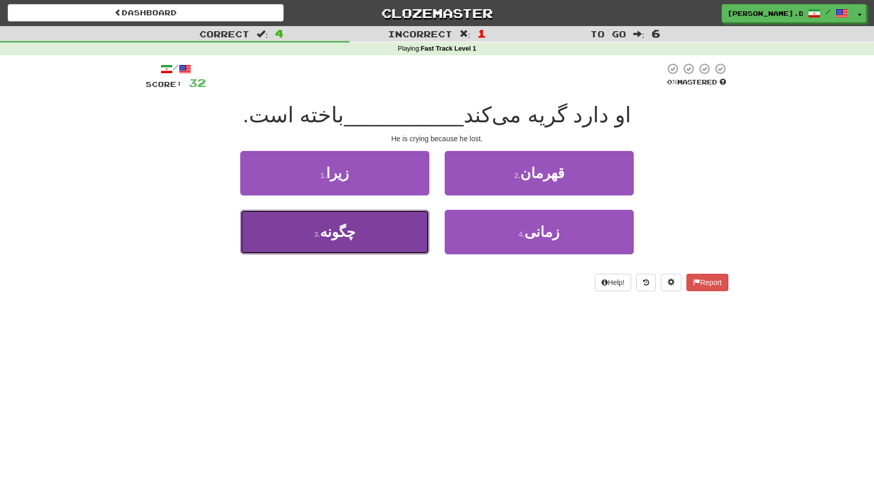
click at [413, 235] on button "3 . چگونه" at bounding box center [334, 232] width 189 height 44
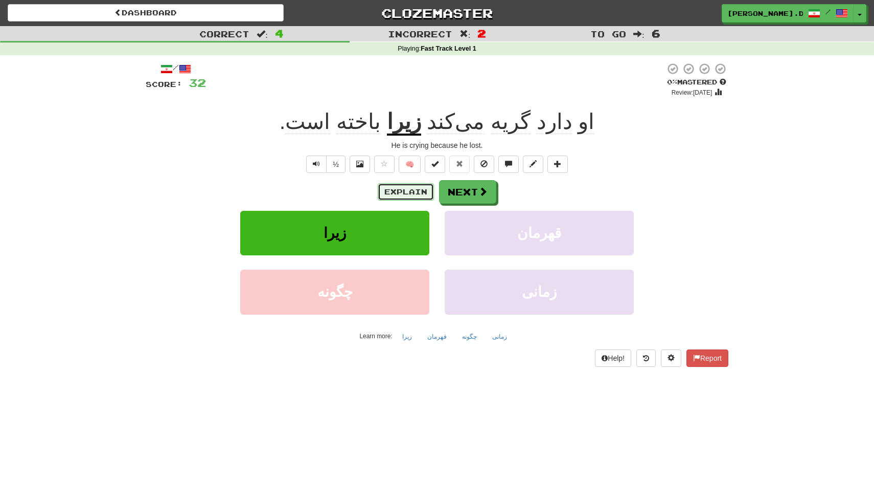
click at [409, 194] on button "Explain" at bounding box center [406, 191] width 56 height 17
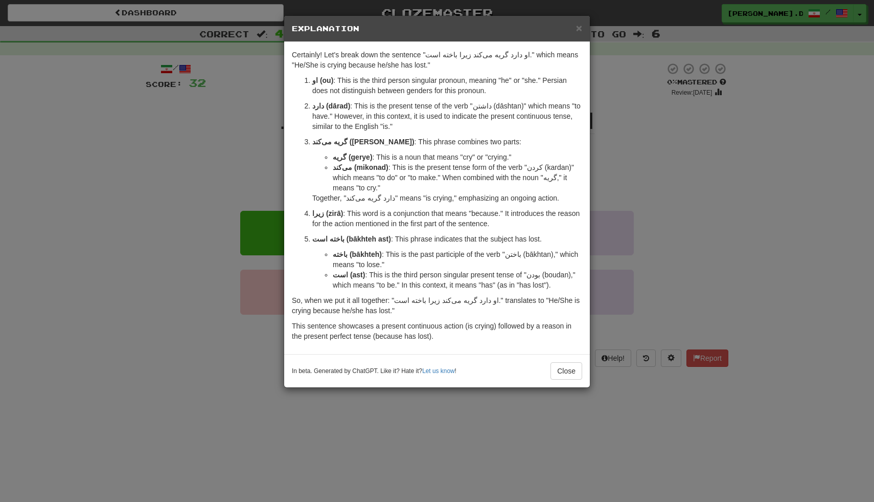
click at [605, 176] on div "× Explanation Certainly! Let's break down the sentence "او دارد گریه می‌کند زیر…" at bounding box center [437, 251] width 874 height 502
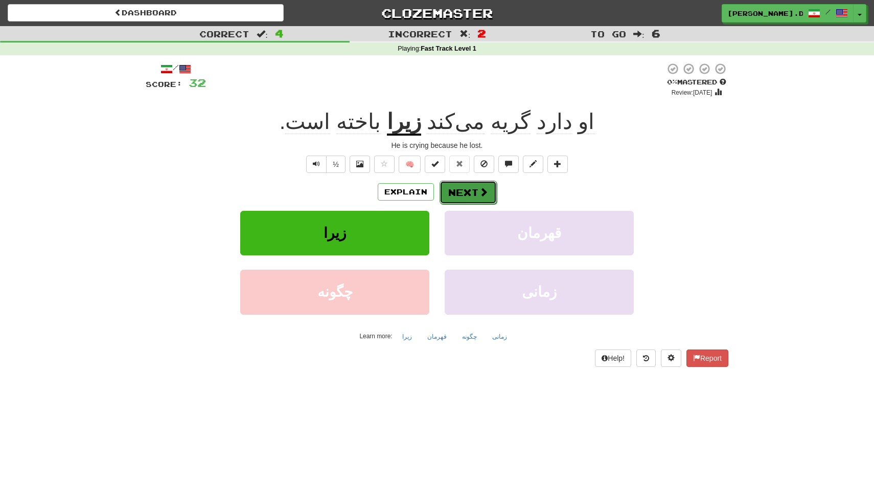
click at [481, 183] on button "Next" at bounding box center [468, 192] width 57 height 24
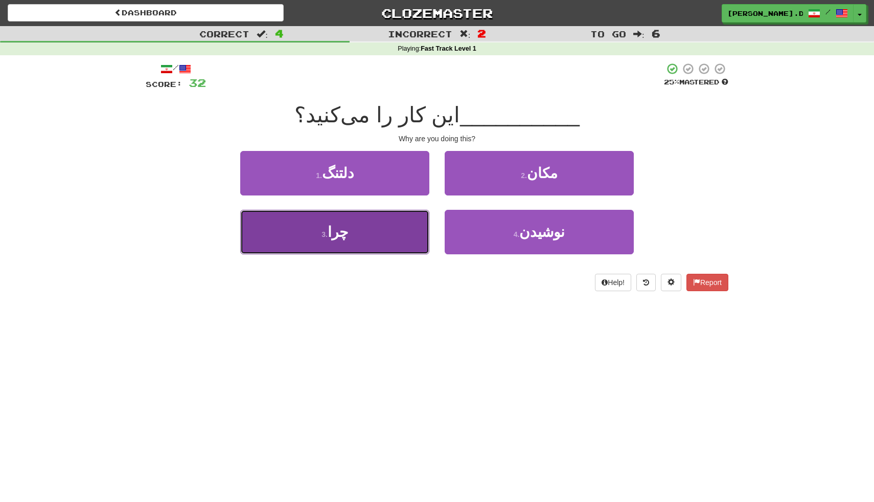
click at [407, 235] on button "3 . چرا" at bounding box center [334, 232] width 189 height 44
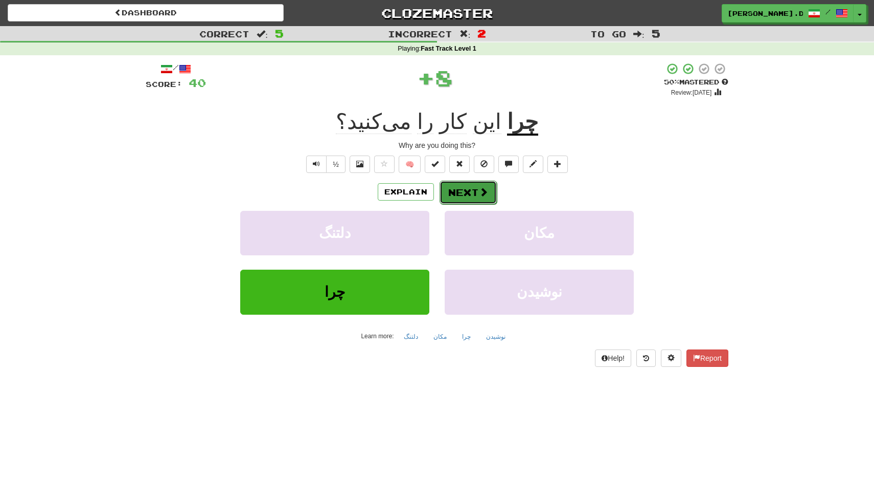
click at [471, 198] on button "Next" at bounding box center [468, 192] width 57 height 24
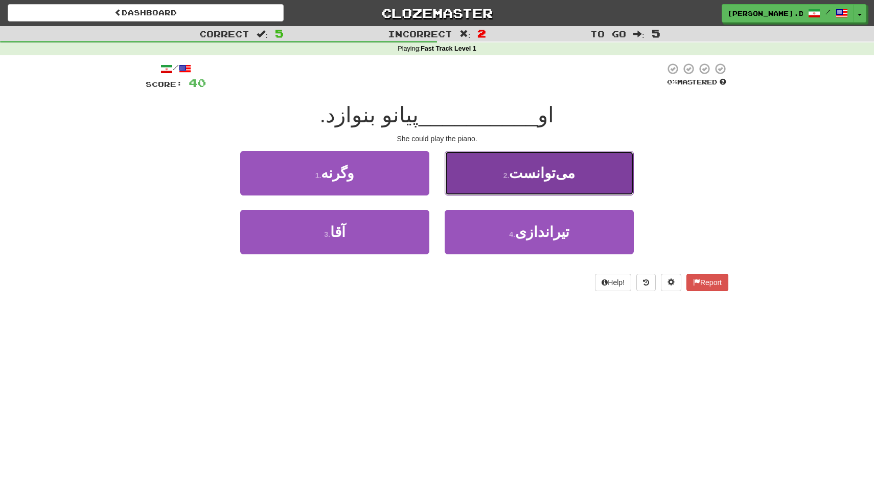
click at [544, 179] on span "می‌توانست" at bounding box center [542, 173] width 66 height 16
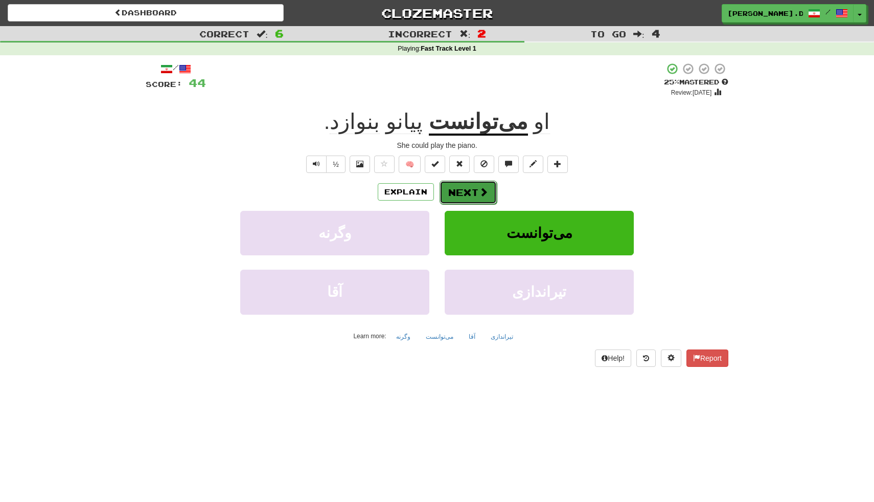
click at [470, 200] on button "Next" at bounding box center [468, 192] width 57 height 24
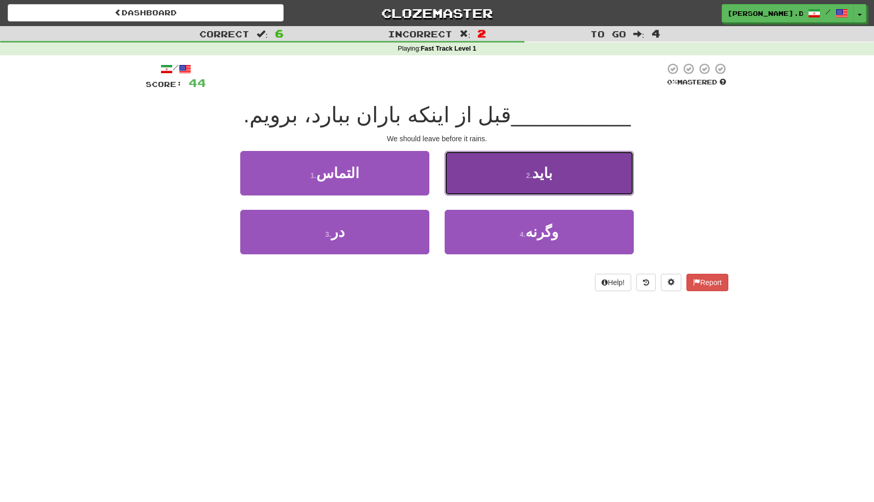
click at [500, 192] on button "2 . باید" at bounding box center [539, 173] width 189 height 44
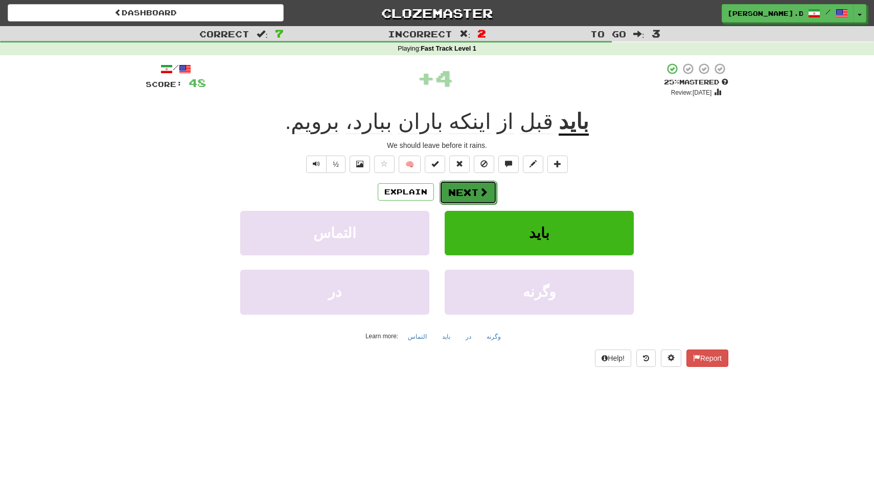
click at [474, 189] on button "Next" at bounding box center [468, 192] width 57 height 24
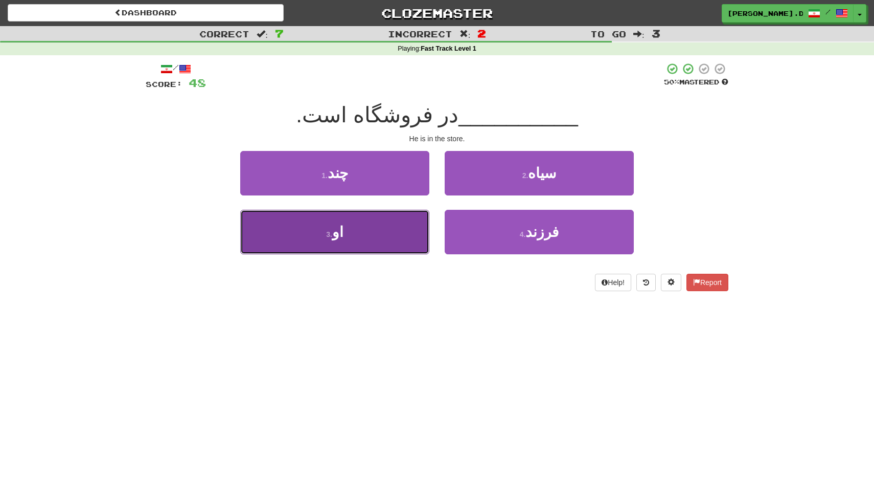
click at [392, 237] on button "3 . او" at bounding box center [334, 232] width 189 height 44
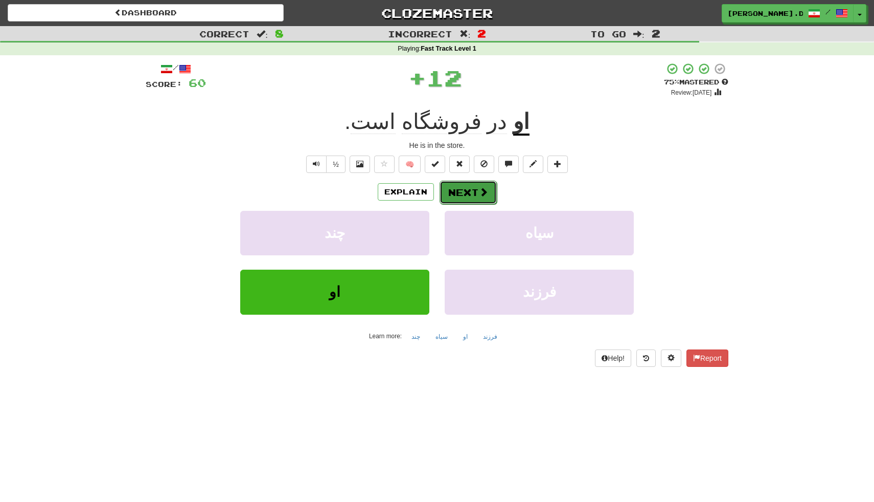
click at [454, 192] on button "Next" at bounding box center [468, 192] width 57 height 24
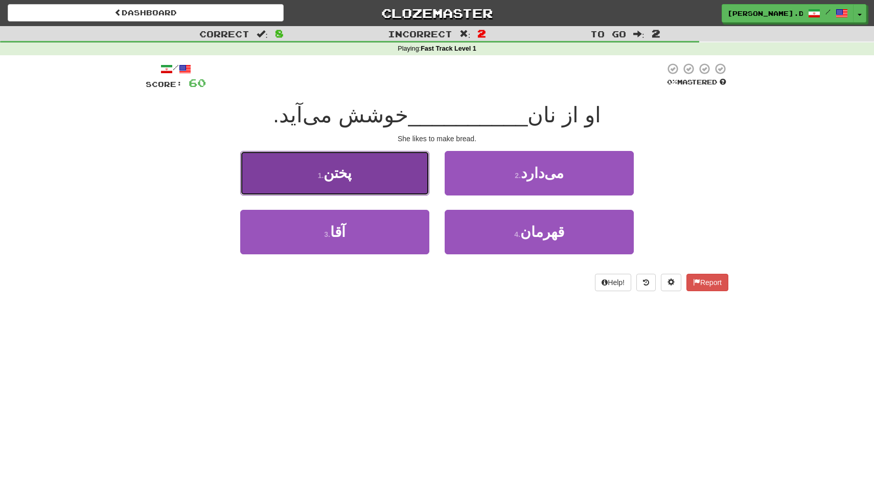
click at [395, 176] on button "1 . پختن" at bounding box center [334, 173] width 189 height 44
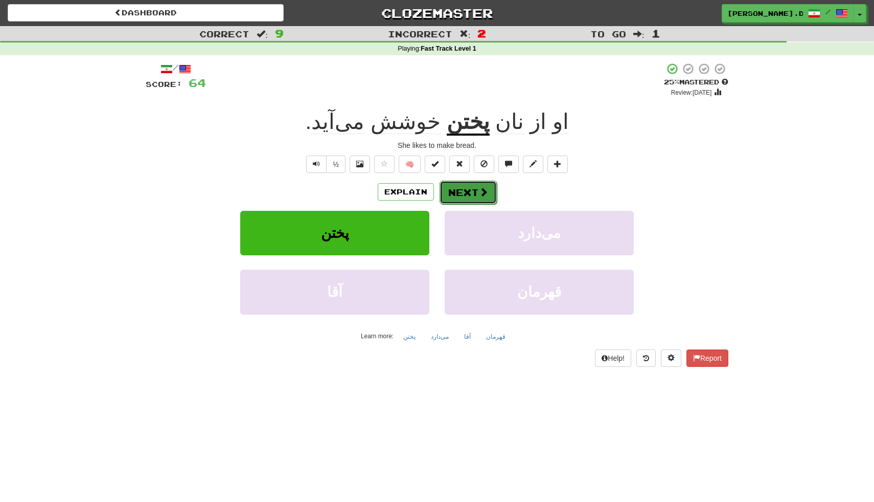
click at [462, 192] on button "Next" at bounding box center [468, 192] width 57 height 24
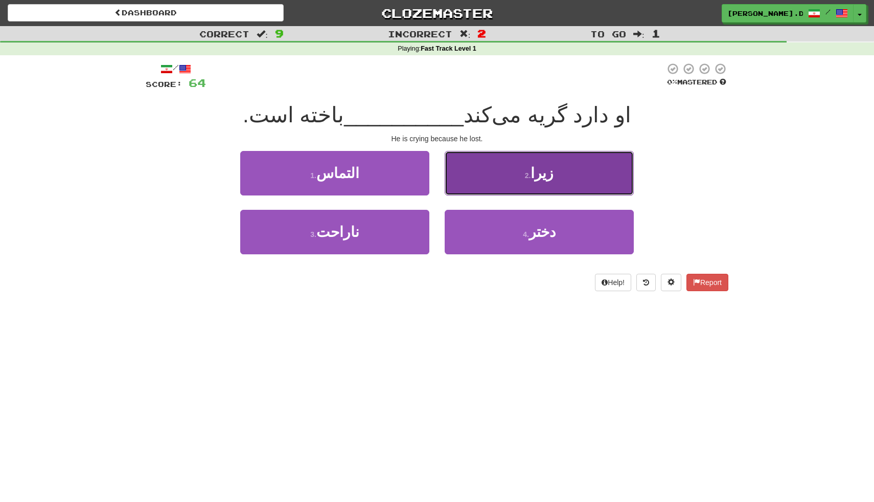
click at [493, 178] on button "2 . زیرا" at bounding box center [539, 173] width 189 height 44
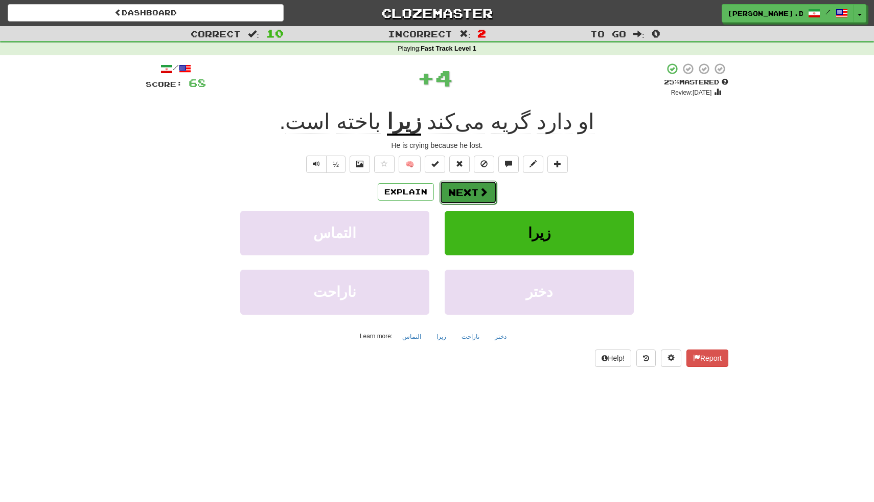
click at [451, 195] on button "Next" at bounding box center [468, 192] width 57 height 24
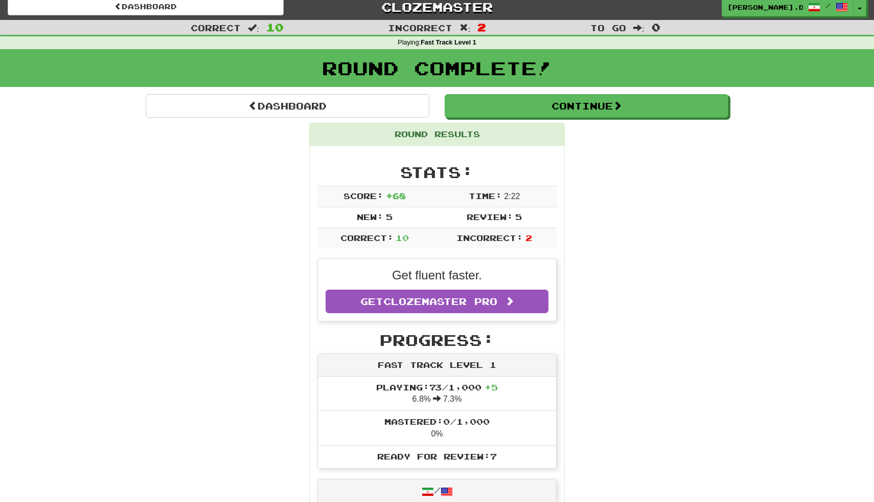
scroll to position [5, 0]
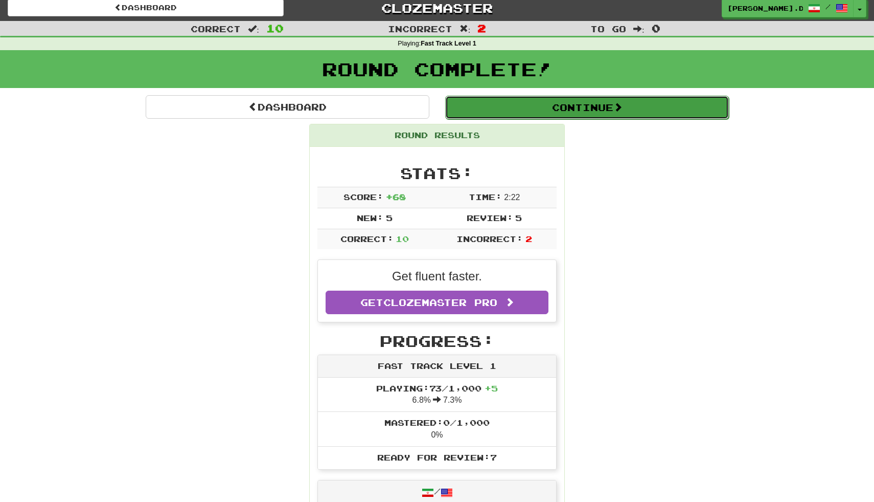
click at [588, 115] on button "Continue" at bounding box center [587, 108] width 284 height 24
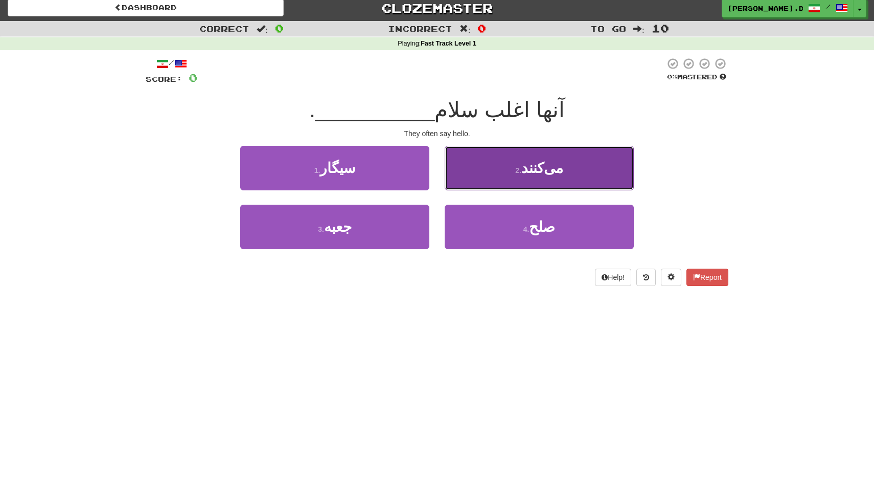
click at [475, 175] on button "2 . می‌کنند" at bounding box center [539, 168] width 189 height 44
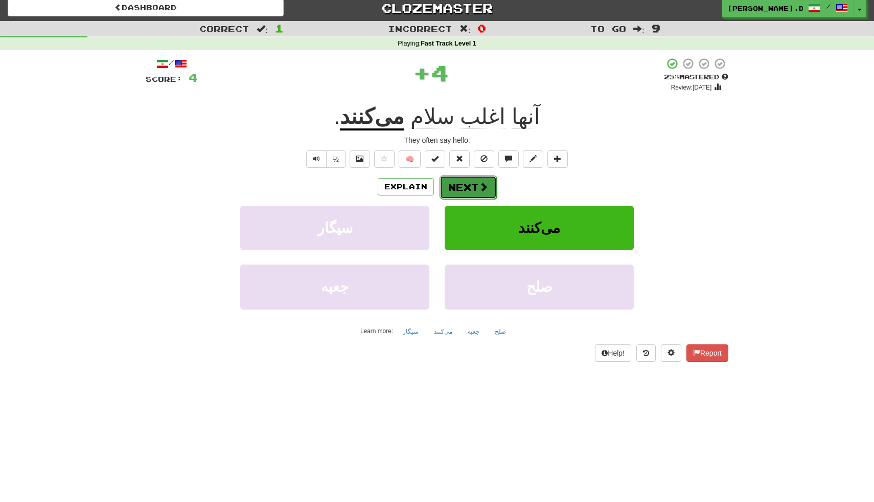
click at [471, 192] on button "Next" at bounding box center [468, 187] width 57 height 24
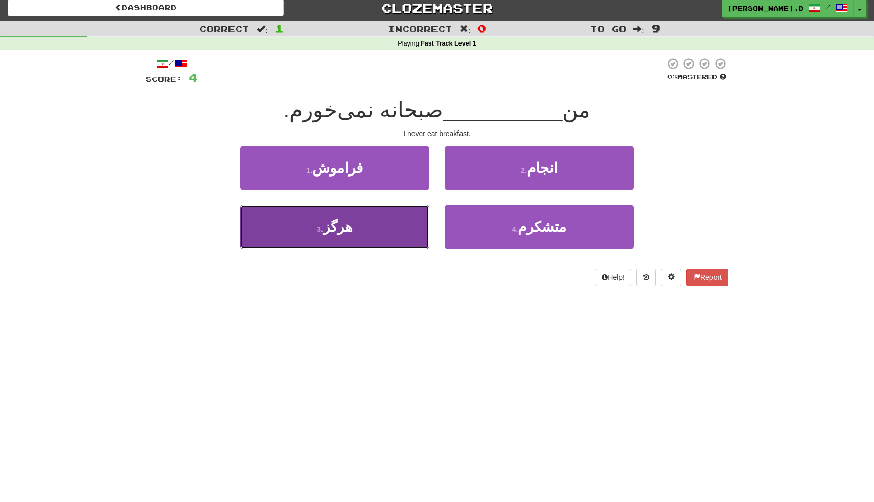
click at [388, 235] on button "3 . هرگز" at bounding box center [334, 226] width 189 height 44
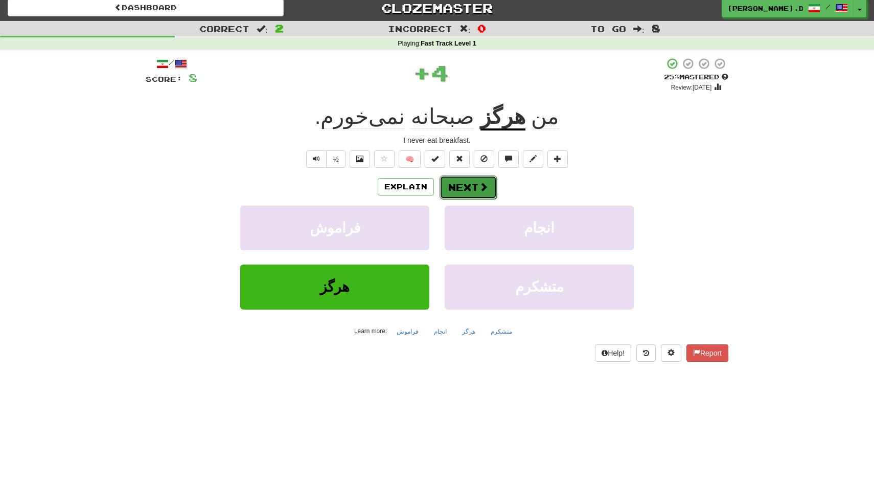
click at [472, 191] on button "Next" at bounding box center [468, 187] width 57 height 24
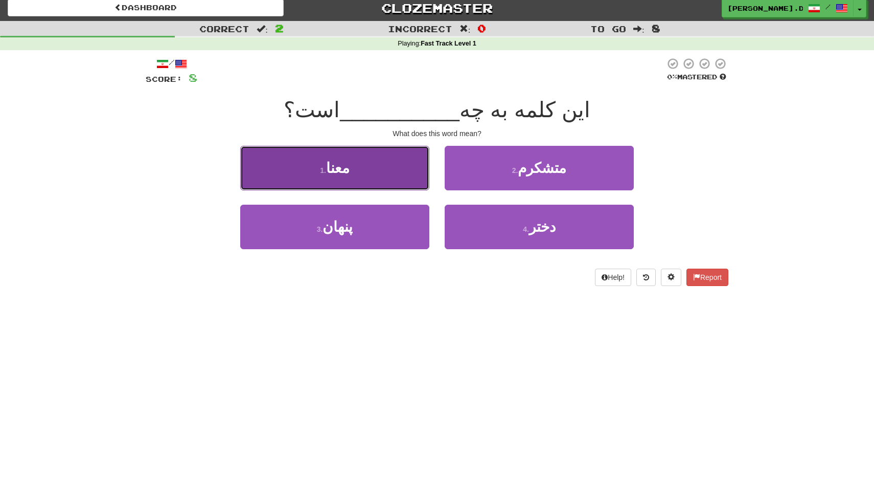
click at [404, 176] on button "1 . معنا" at bounding box center [334, 168] width 189 height 44
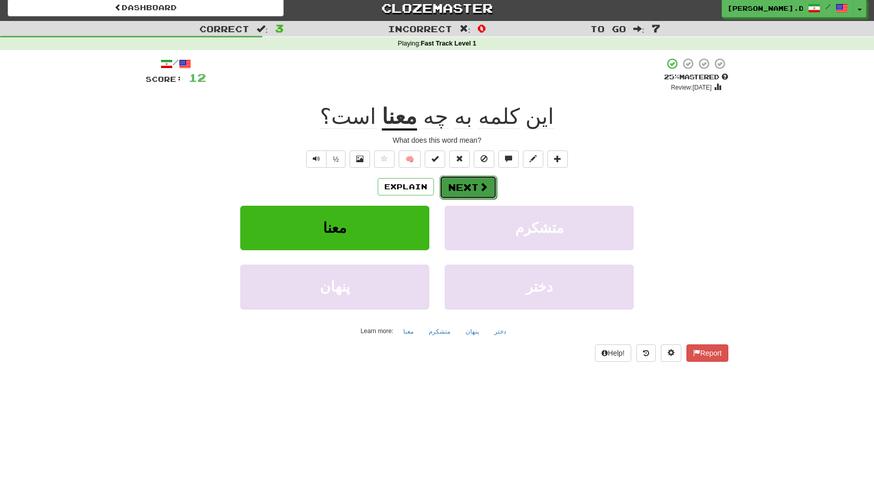
click at [495, 178] on button "Next" at bounding box center [468, 187] width 57 height 24
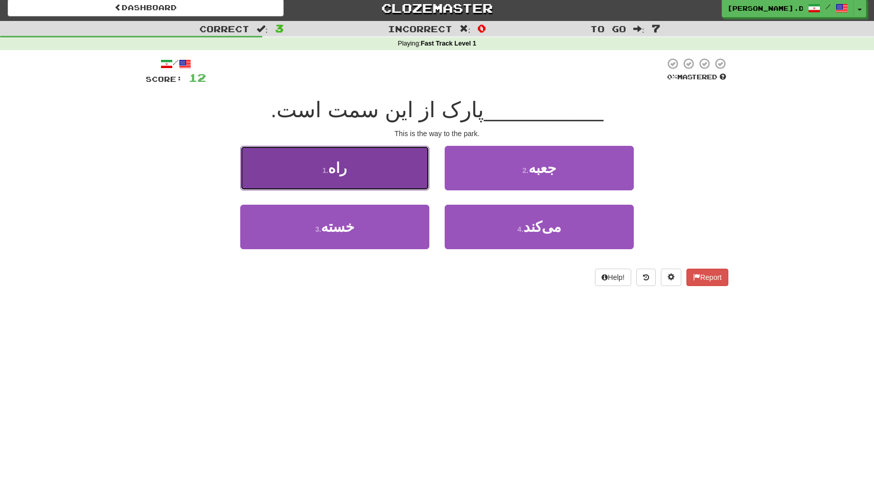
click at [373, 168] on button "1 . راه" at bounding box center [334, 168] width 189 height 44
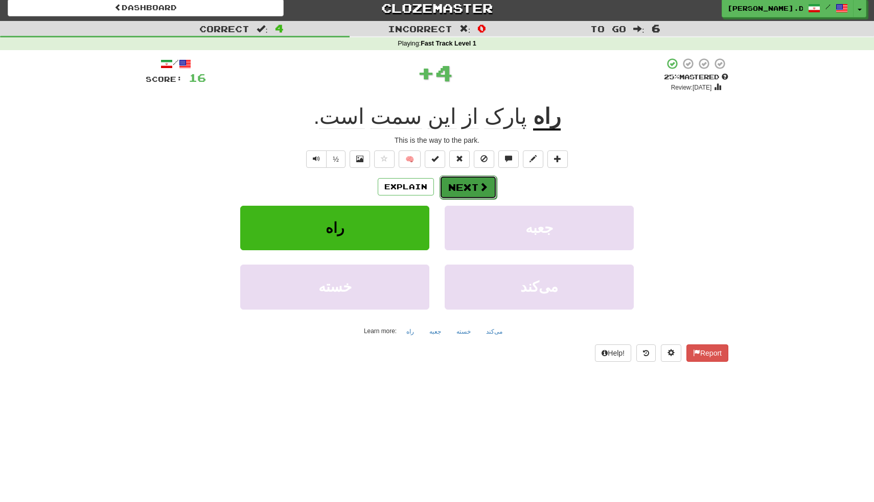
click at [462, 190] on button "Next" at bounding box center [468, 187] width 57 height 24
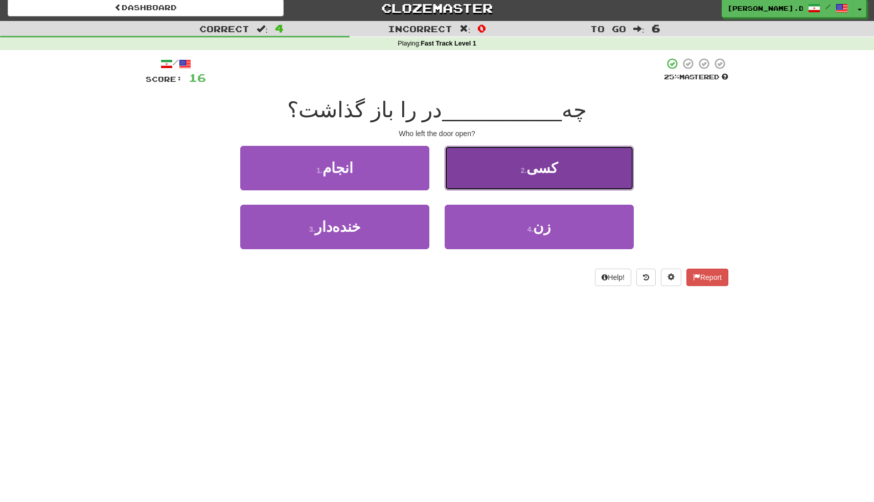
click at [491, 178] on button "2 . کسی" at bounding box center [539, 168] width 189 height 44
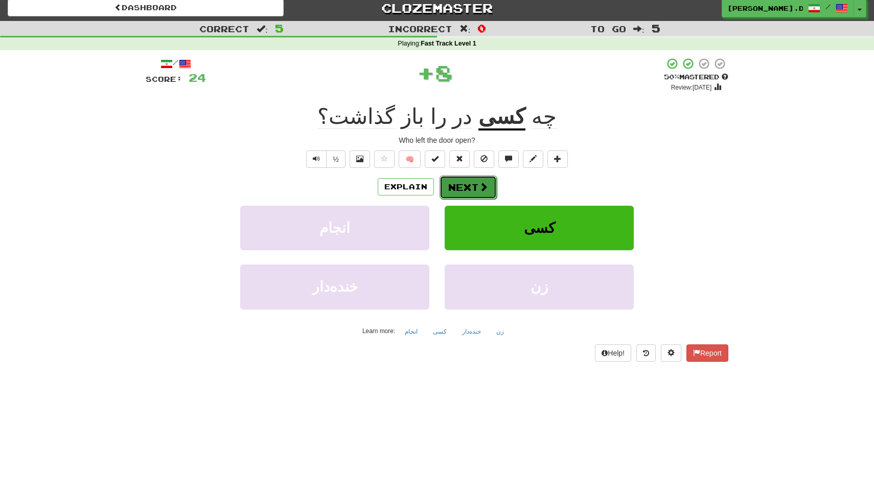
click at [466, 188] on button "Next" at bounding box center [468, 187] width 57 height 24
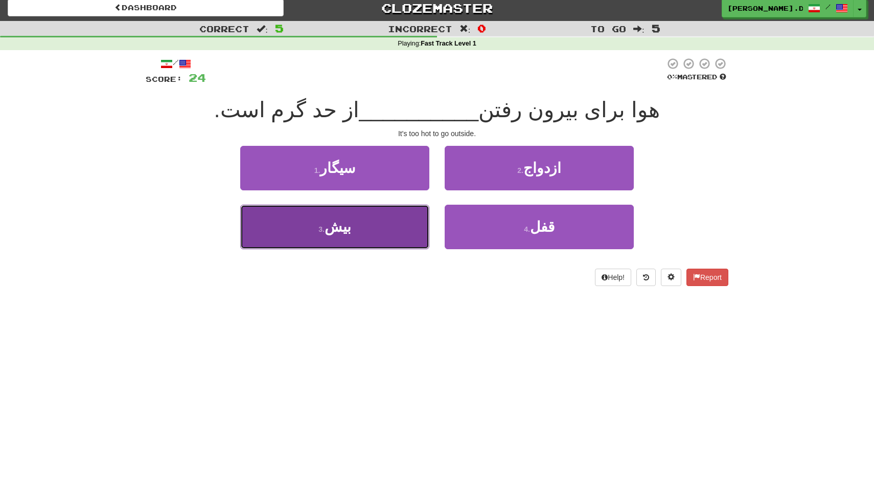
click at [402, 225] on button "3 . بیش" at bounding box center [334, 226] width 189 height 44
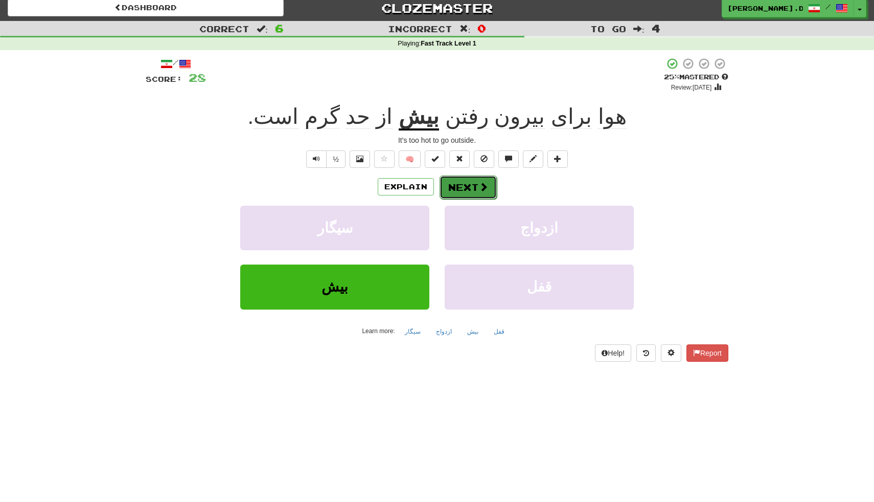
click at [473, 194] on button "Next" at bounding box center [468, 187] width 57 height 24
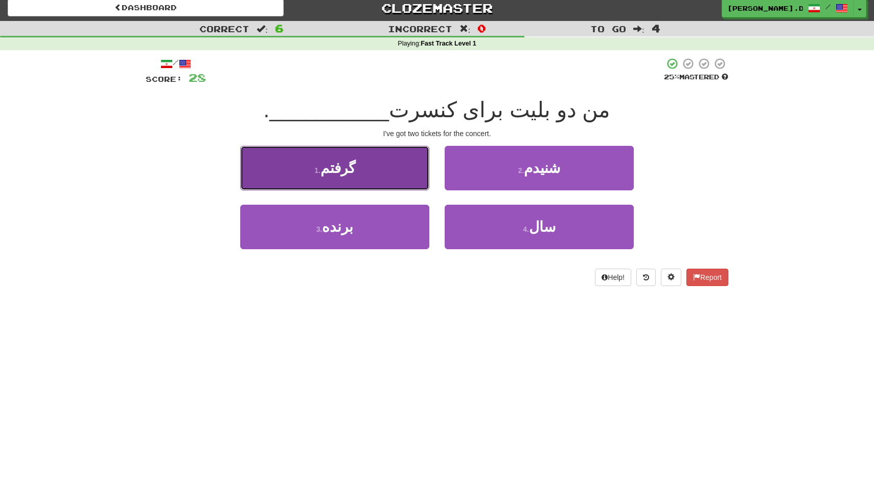
click at [397, 179] on button "1 . گرفتم" at bounding box center [334, 168] width 189 height 44
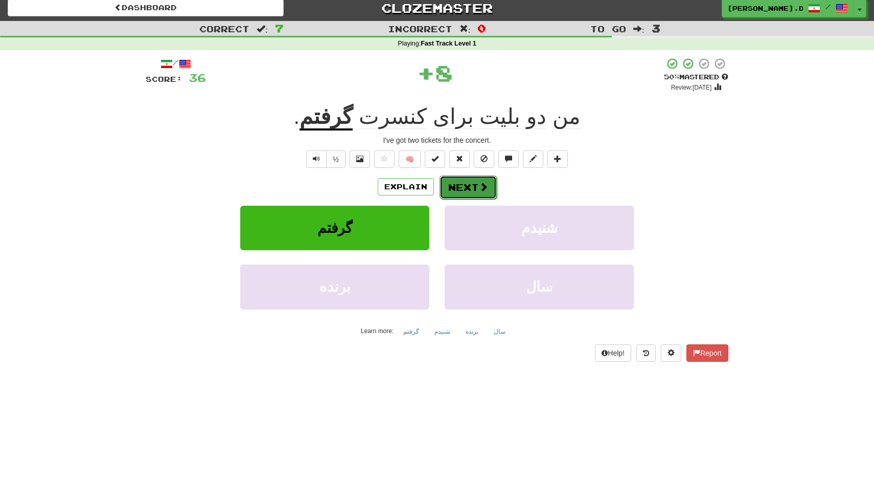
click at [464, 192] on button "Next" at bounding box center [468, 187] width 57 height 24
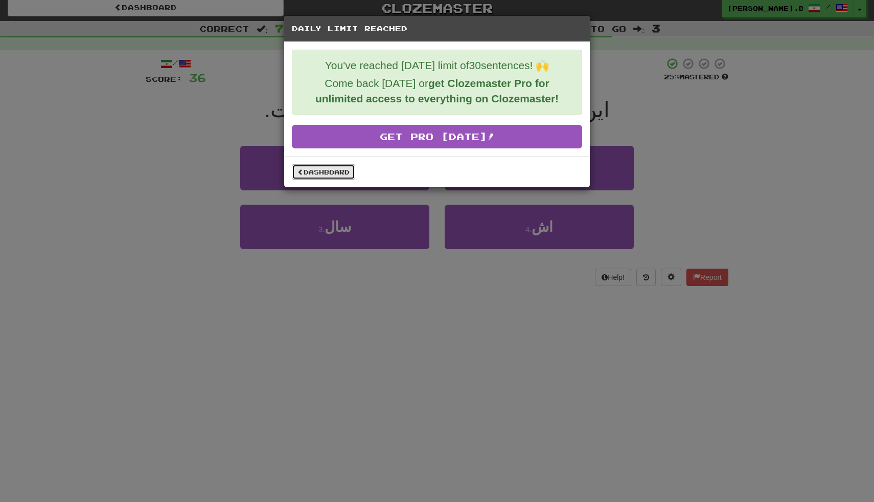
click at [345, 171] on link "Dashboard" at bounding box center [323, 171] width 63 height 15
